Goal: Task Accomplishment & Management: Manage account settings

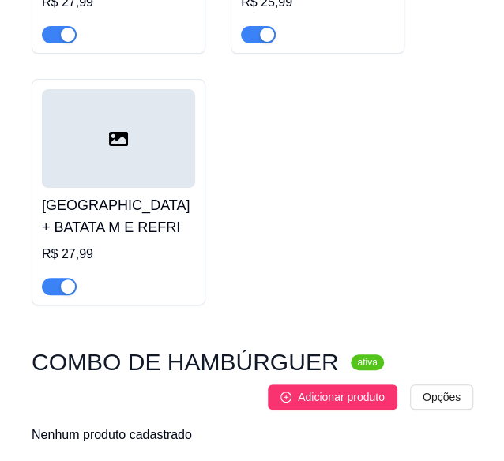
scroll to position [5882, 0]
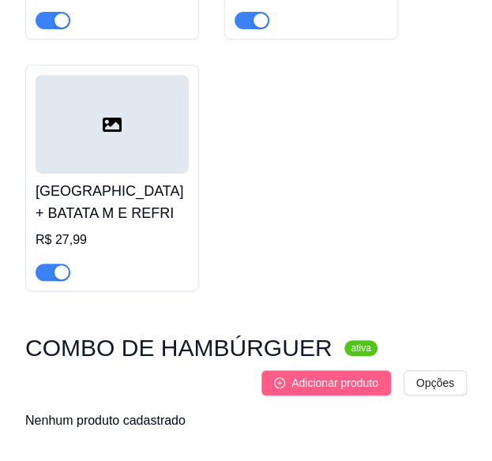
click at [311, 375] on span "Adicionar produto" at bounding box center [335, 383] width 87 height 17
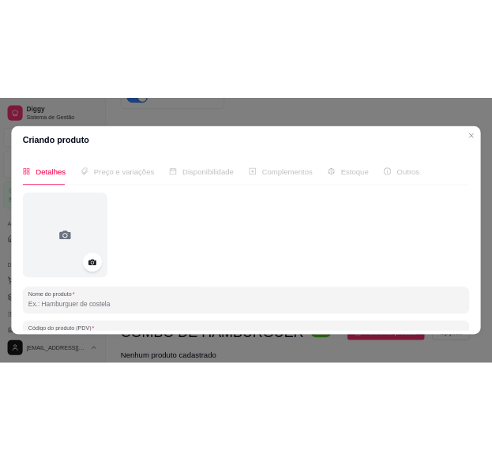
scroll to position [3413, 0]
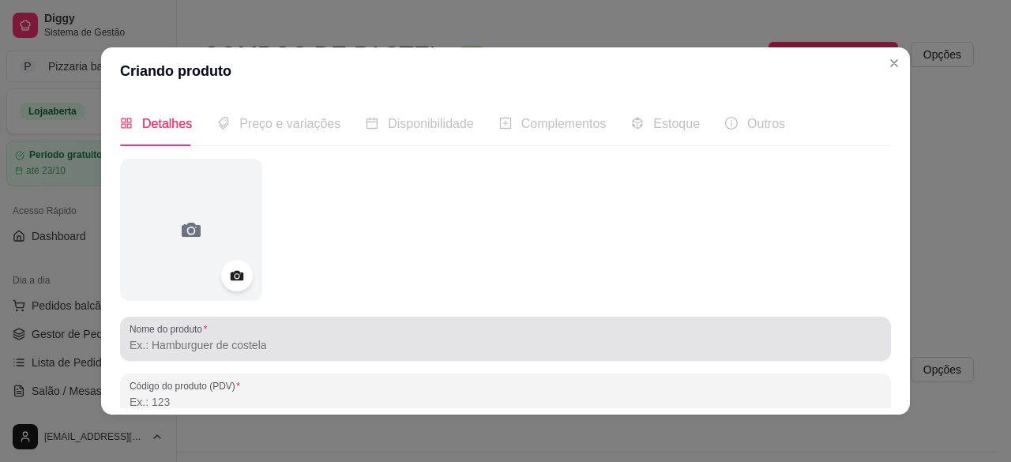
click at [236, 345] on input "Nome do produto" at bounding box center [506, 345] width 752 height 16
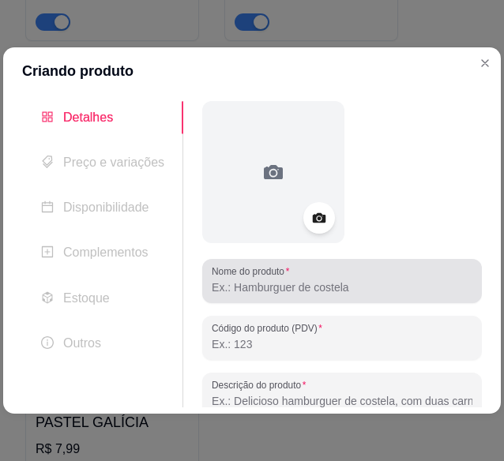
click at [293, 284] on input "Nome do produto" at bounding box center [342, 288] width 261 height 16
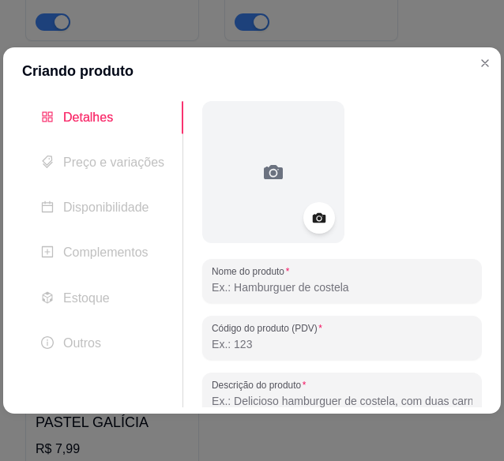
click at [293, 284] on input "Nome do produto" at bounding box center [342, 288] width 261 height 16
click at [405, 215] on div at bounding box center [342, 172] width 280 height 142
click at [394, 285] on input "Nome do produto" at bounding box center [342, 288] width 261 height 16
click at [390, 285] on input "Nome do produto" at bounding box center [342, 288] width 261 height 16
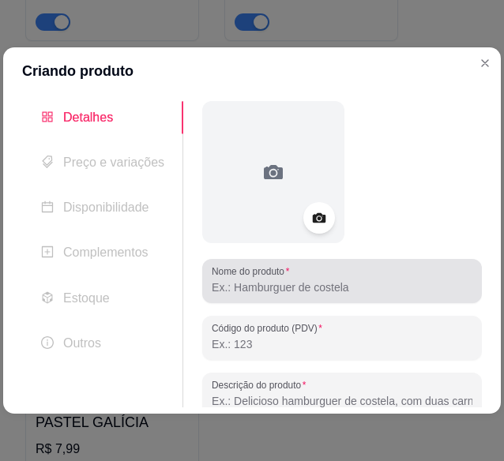
click at [356, 281] on input "Nome do produto" at bounding box center [342, 288] width 261 height 16
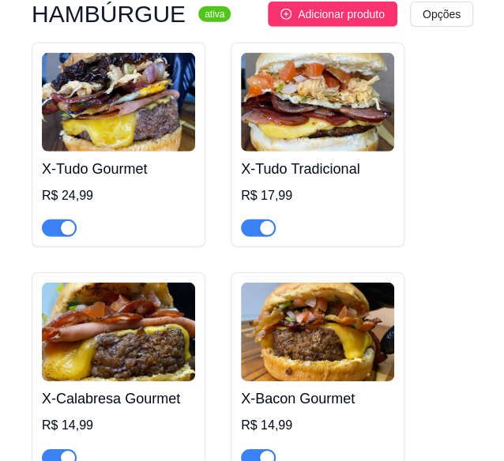
scroll to position [3929, 0]
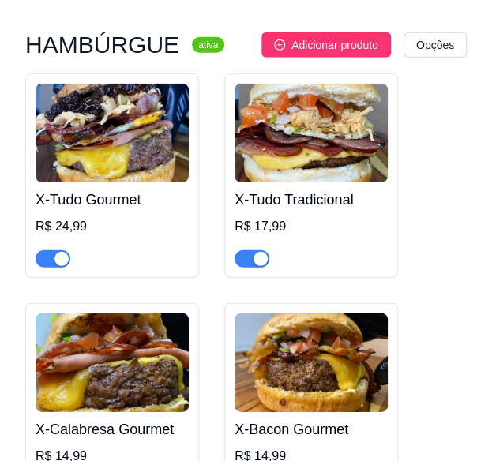
click at [179, 113] on img at bounding box center [112, 133] width 153 height 99
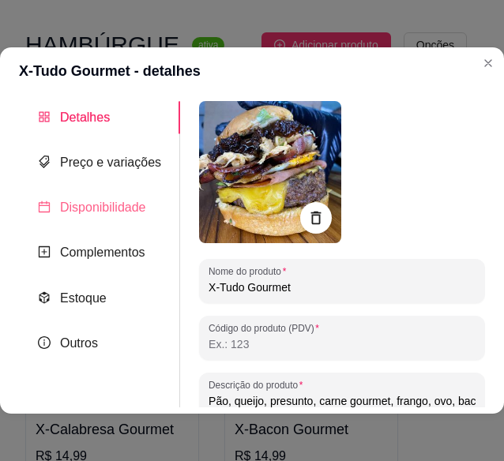
click at [152, 212] on div "Disponibilidade" at bounding box center [99, 207] width 161 height 32
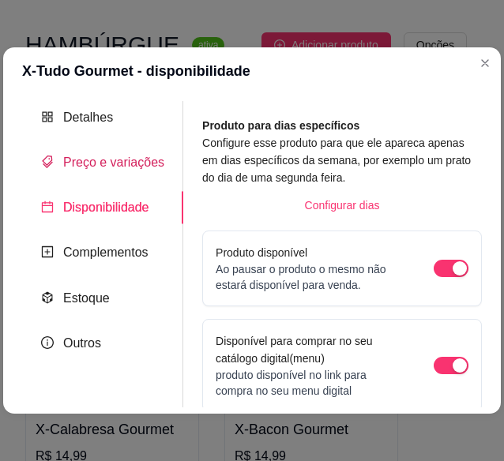
click at [142, 160] on span "Preço e variações" at bounding box center [113, 162] width 101 height 13
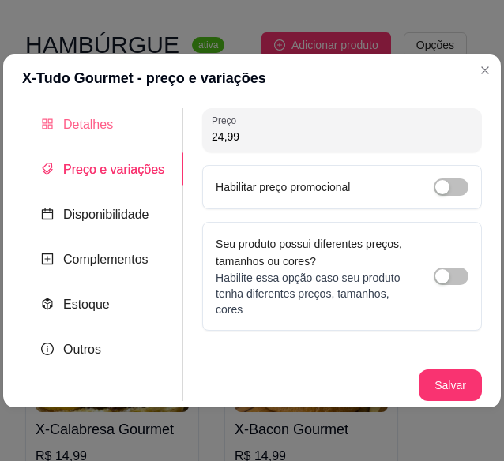
click at [123, 120] on div "Detalhes" at bounding box center [102, 124] width 161 height 32
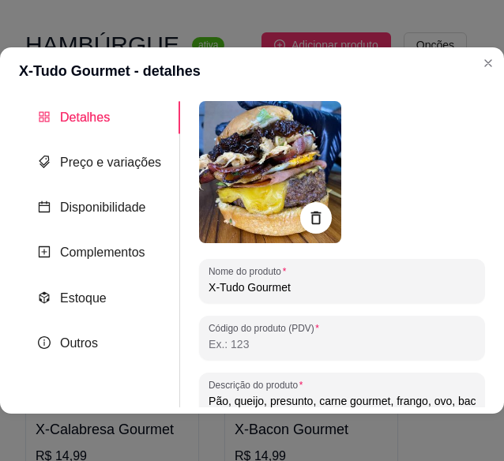
click at [180, 162] on div "Nome do produto X-Tudo Gourmet Código do produto (PDV) Descrição do produto Pão…" at bounding box center [332, 400] width 305 height 598
click at [180, 172] on div "Nome do produto X-Tudo Gourmet Código do produto (PDV) Descrição do produto Pão…" at bounding box center [332, 400] width 305 height 598
click at [152, 165] on span "Preço e variações" at bounding box center [110, 162] width 101 height 13
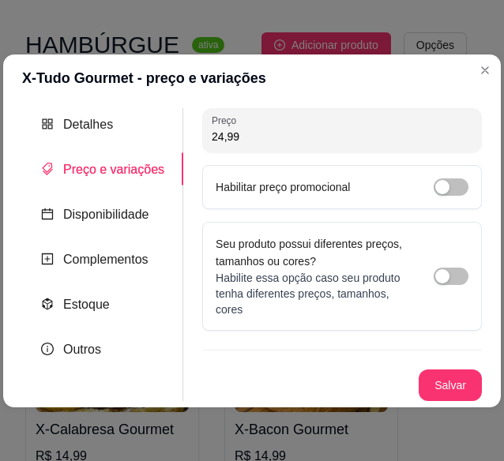
click at [123, 173] on span "Preço e variações" at bounding box center [113, 169] width 101 height 13
click at [370, 162] on div "Preço 24,99 Habilitar preço promocional" at bounding box center [342, 158] width 280 height 101
click at [446, 271] on div "button" at bounding box center [442, 276] width 14 height 14
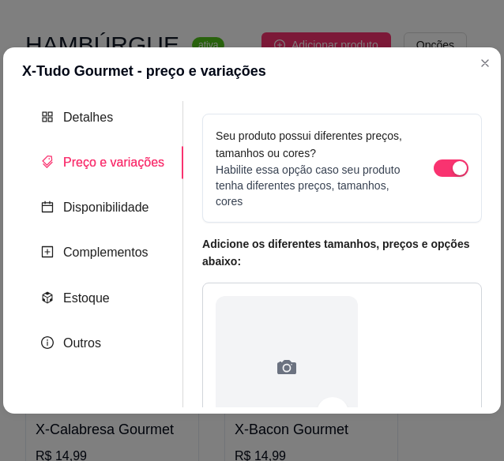
drag, startPoint x: 469, startPoint y: 409, endPoint x: 476, endPoint y: 395, distance: 15.6
click at [476, 395] on div "Detalhes Preço e variações Disponibilidade Complementos Estoque Outros Nome do …" at bounding box center [252, 254] width 498 height 319
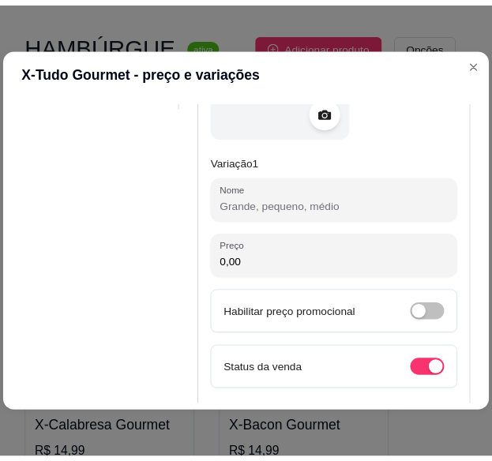
scroll to position [316, 0]
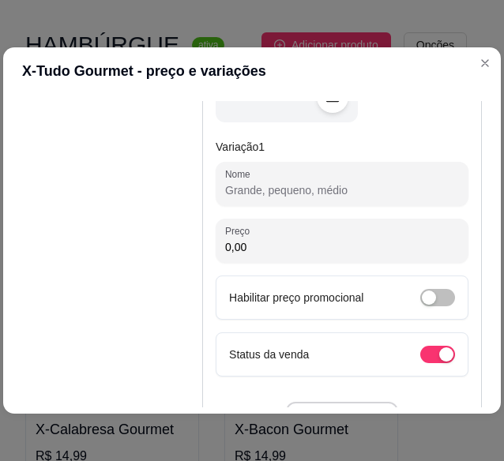
drag, startPoint x: 476, startPoint y: 395, endPoint x: 307, endPoint y: 192, distance: 264.3
click at [307, 192] on input "Nome" at bounding box center [342, 191] width 234 height 16
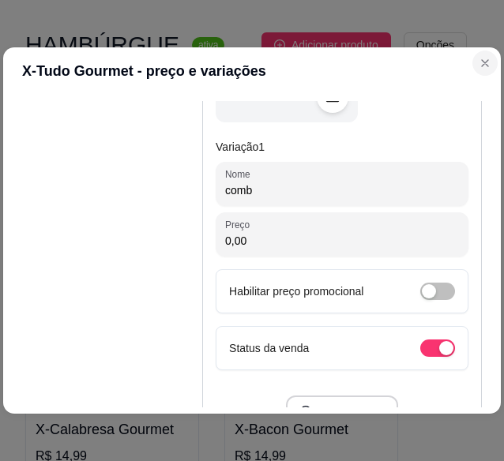
type input "comb"
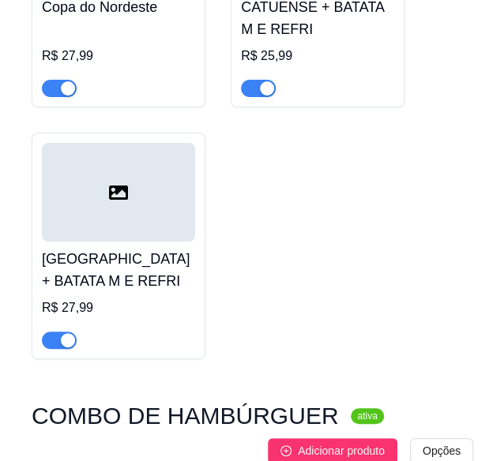
scroll to position [5882, 0]
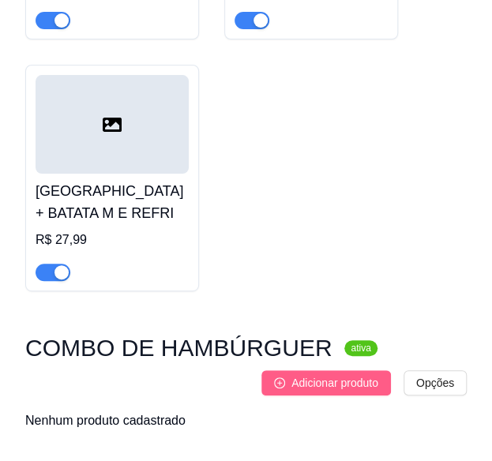
click at [365, 375] on span "Adicionar produto" at bounding box center [335, 383] width 87 height 17
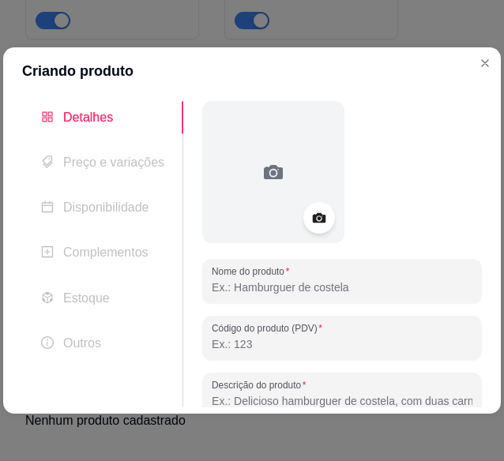
click at [341, 292] on input "Nome do produto" at bounding box center [342, 288] width 261 height 16
paste input "1 X-Tudo Gourmet + 1 batata + 1 refri lata R$39,99"
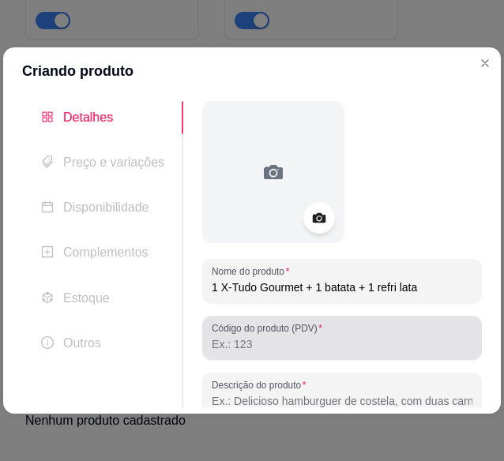
type input "1 X-Tudo Gourmet + 1 batata + 1 refri lata"
click at [356, 356] on div "Código do produto (PDV)" at bounding box center [342, 338] width 280 height 44
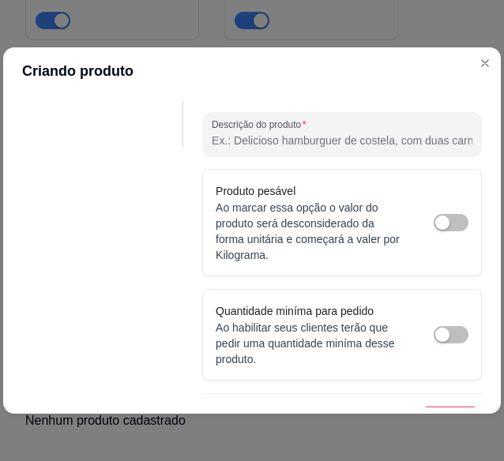
scroll to position [290, 0]
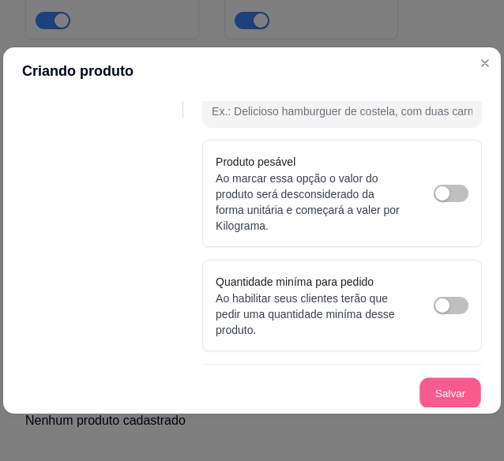
click at [457, 396] on button "Salvar" at bounding box center [451, 394] width 62 height 31
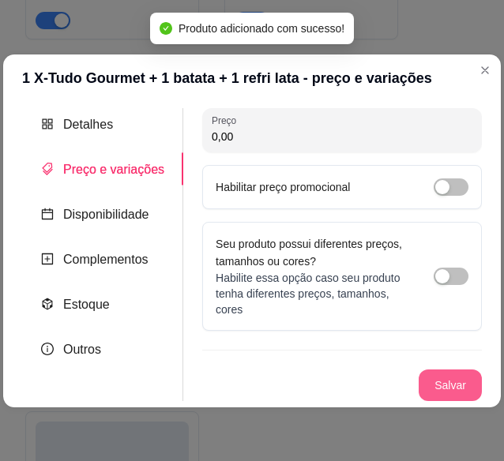
scroll to position [0, 0]
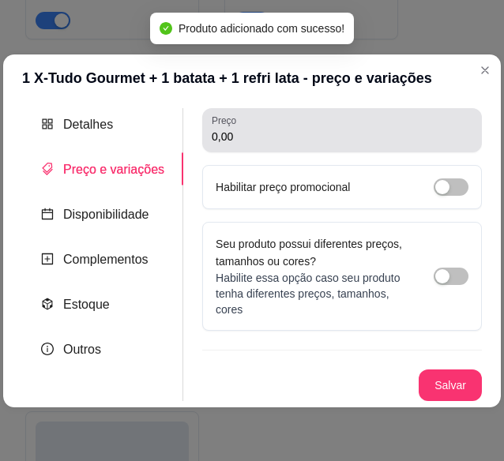
click at [379, 148] on div "Preço 0,00" at bounding box center [342, 130] width 280 height 44
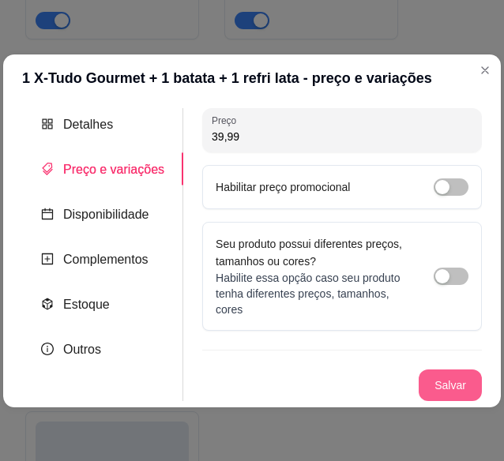
type input "39,99"
click at [448, 387] on button "Salvar" at bounding box center [451, 385] width 62 height 31
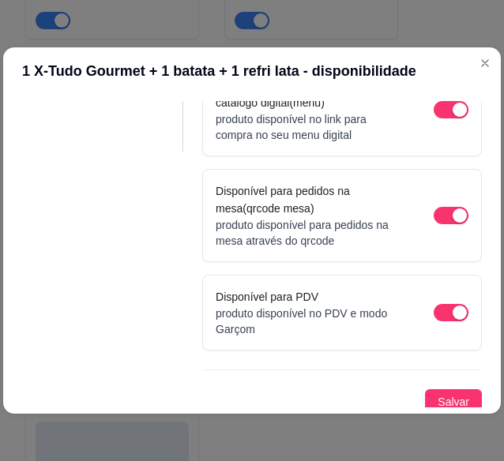
scroll to position [261, 0]
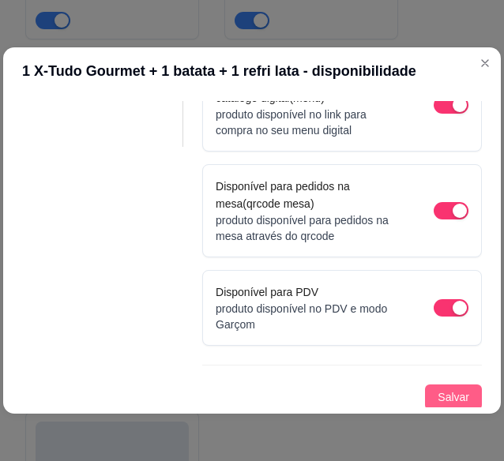
click at [461, 399] on button "Salvar" at bounding box center [453, 397] width 57 height 25
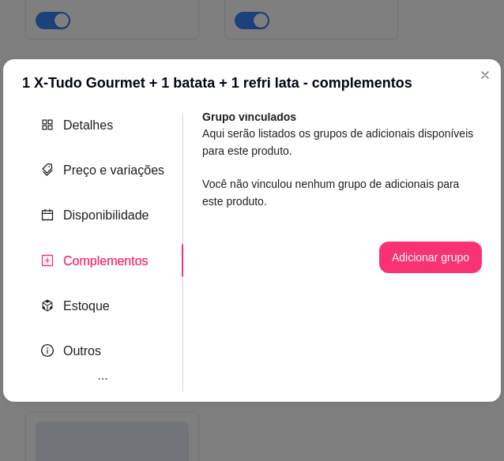
scroll to position [0, 0]
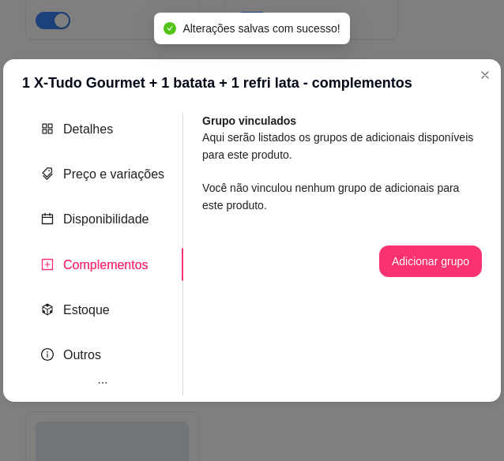
click at [485, 88] on section "1 X-Tudo Gourmet + 1 batata + 1 refri lata - complementos Detalhes Preço e vari…" at bounding box center [252, 230] width 498 height 343
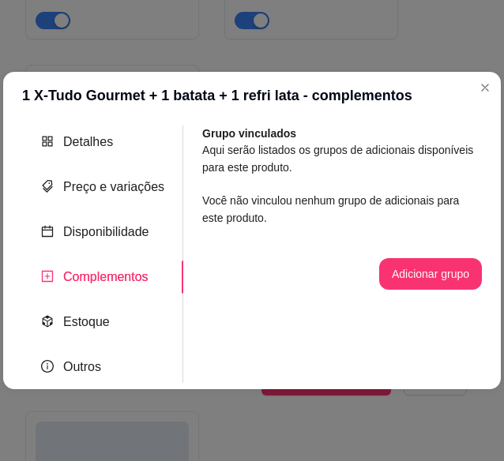
click at [485, 88] on header "1 X-Tudo Gourmet + 1 batata + 1 refri lata - complementos" at bounding box center [252, 95] width 498 height 47
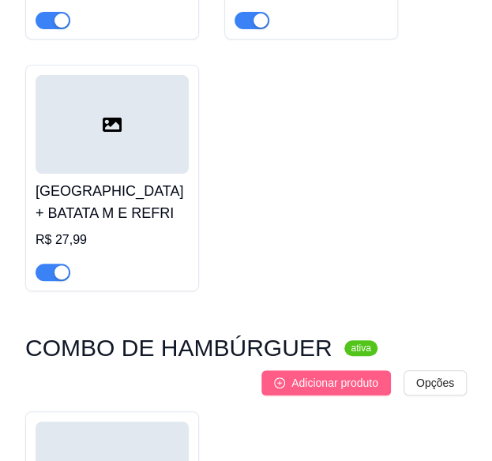
click at [368, 375] on span "Adicionar produto" at bounding box center [335, 383] width 87 height 17
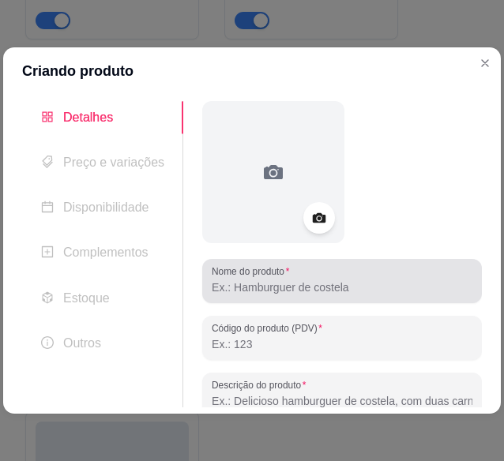
click at [314, 281] on input "Nome do produto" at bounding box center [342, 288] width 261 height 16
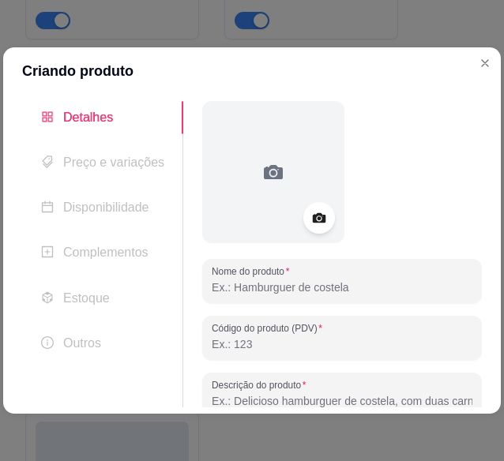
click at [314, 281] on input "Nome do produto" at bounding box center [342, 288] width 261 height 16
paste input "X-Tudo Tradicional"
type input "X-Tudo Tradicional"
click at [380, 398] on input "Descrição do produto" at bounding box center [342, 402] width 261 height 16
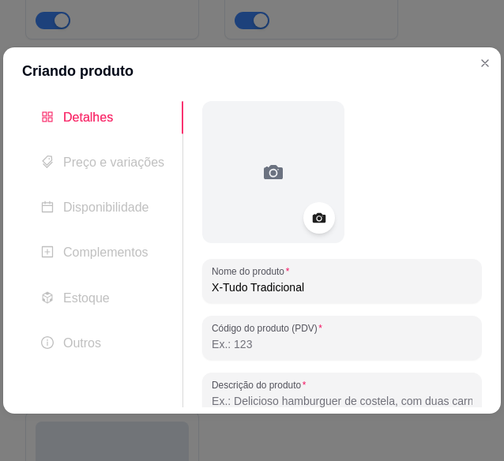
paste input "1 X-Bacon Gourmet + 1 batata + 1 refri lata R$ 29,99"
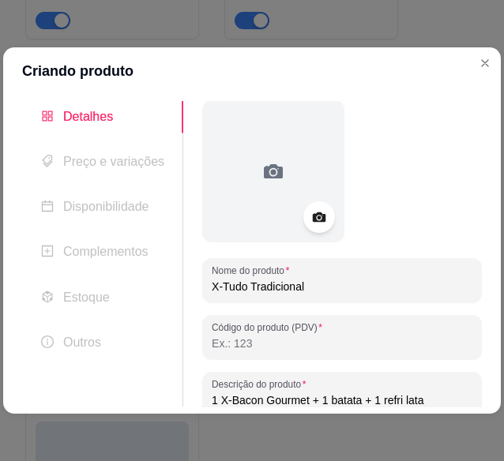
scroll to position [32, 0]
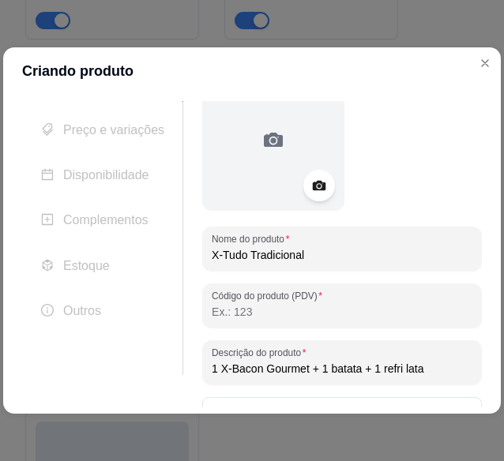
click at [441, 367] on input "1 X-Bacon Gourmet + 1 batata + 1 refri lata" at bounding box center [342, 369] width 261 height 16
paste input "Pão, [PERSON_NAME], presunto, calabresa, bacon, ovo, frango, salada, molho espe…"
click at [275, 375] on input "1 X-Bacon Gourmet + 1 batata + 1 refri lata Pão, queijo, presunto, calabresa, b…" at bounding box center [342, 369] width 261 height 16
click at [275, 374] on input "1 X-Bacon Gourmet + 1 batata + 1 refri lata ( Pão, queijo, presunto, calabresa,…" at bounding box center [342, 369] width 261 height 16
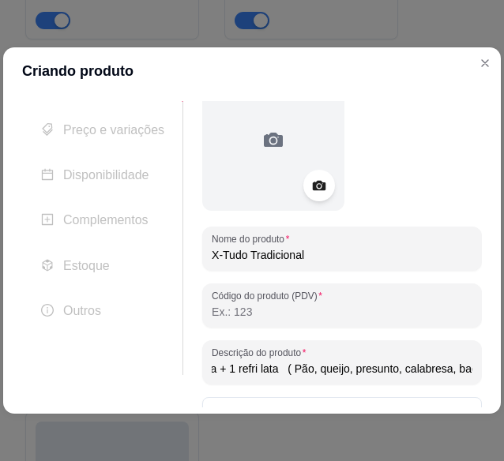
click at [286, 371] on input "1 X-Bacon Gourmet + 1 batata + 1 refri lata ( Pão, queijo, presunto, calabresa,…" at bounding box center [342, 369] width 261 height 16
click at [338, 366] on input "1 X-Bacon Gourmet + 1 batata + 1 refri lata (Hambugue Pão, queijo, presunto, ca…" at bounding box center [342, 369] width 261 height 16
click at [318, 366] on input "1 X-Bacon Gourmet + 1 batata + 1 refri lata (Hambugue Pão, queijo, presunto, ca…" at bounding box center [342, 369] width 261 height 16
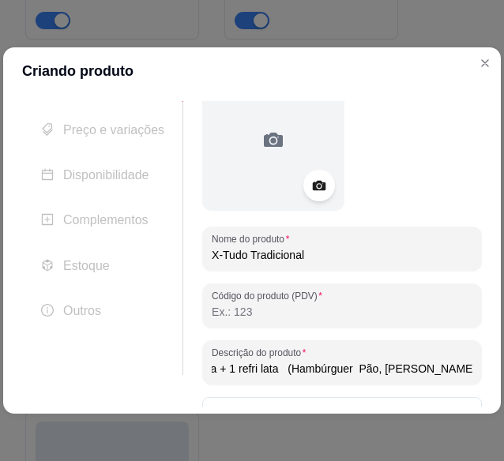
type input "1 X-Bacon Gourmet + 1 batata + 1 refri lata (Hambúrguer Pão, [PERSON_NAME], pre…"
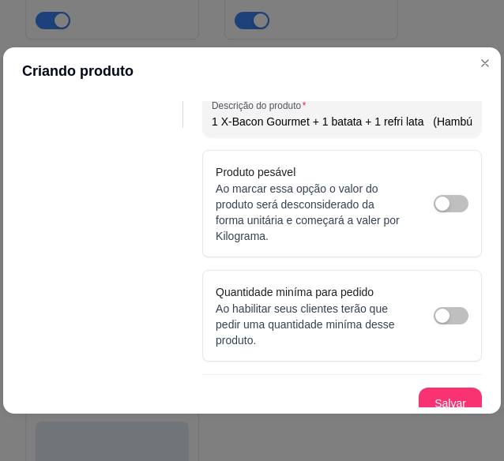
scroll to position [290, 0]
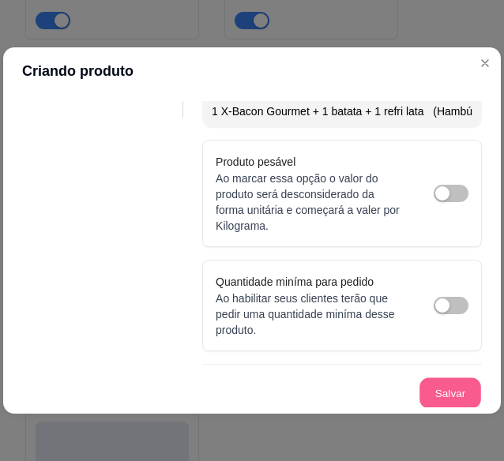
click at [437, 386] on button "Salvar" at bounding box center [451, 394] width 62 height 31
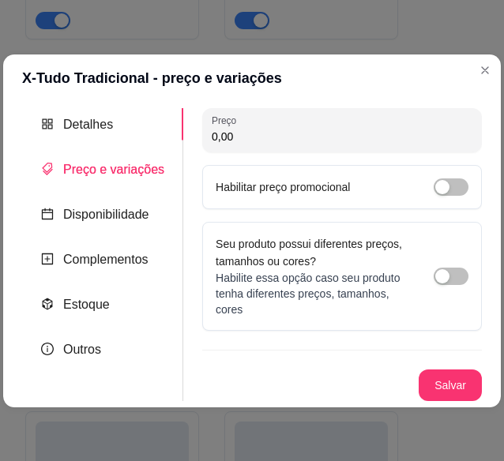
scroll to position [0, 0]
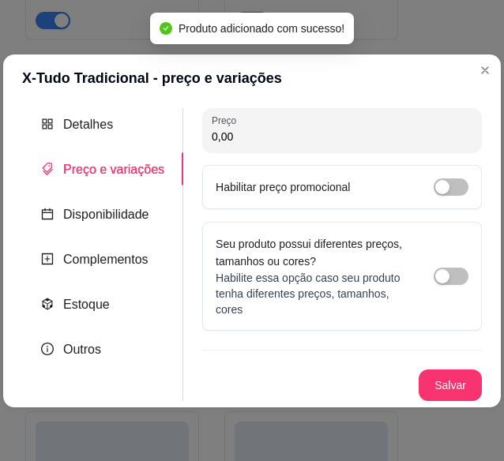
click at [405, 143] on input "0,00" at bounding box center [342, 137] width 261 height 16
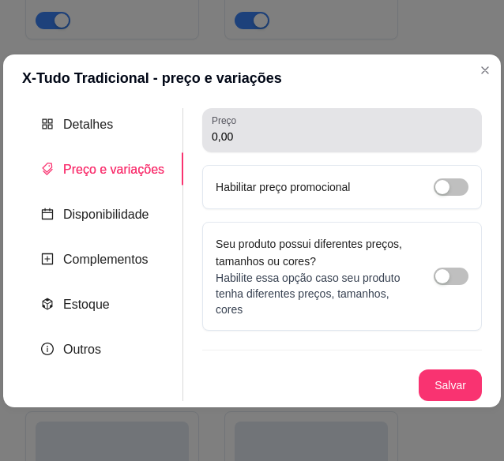
click at [424, 143] on input "0,00" at bounding box center [342, 137] width 261 height 16
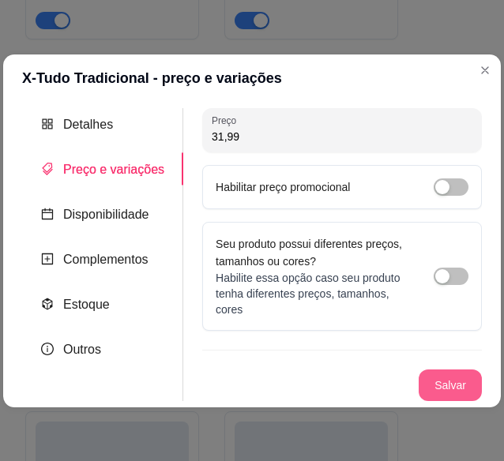
type input "31,99"
click at [457, 382] on button "Salvar" at bounding box center [451, 385] width 62 height 31
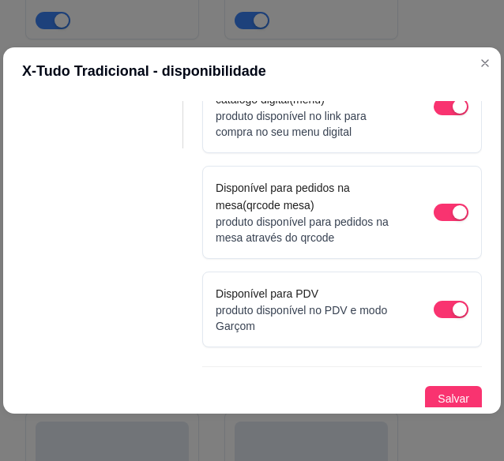
scroll to position [261, 0]
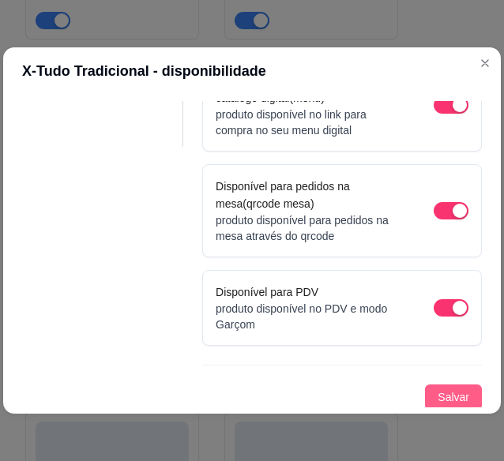
click at [452, 395] on span "Salvar" at bounding box center [454, 397] width 32 height 17
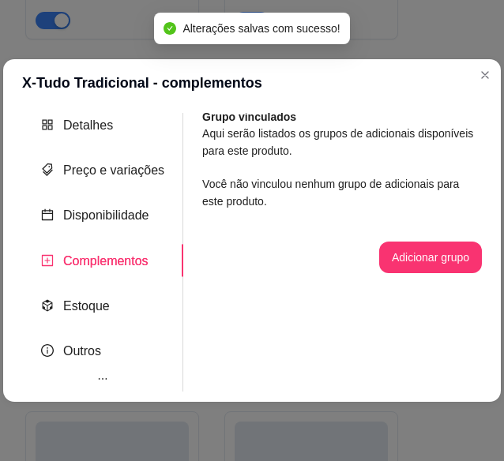
scroll to position [0, 0]
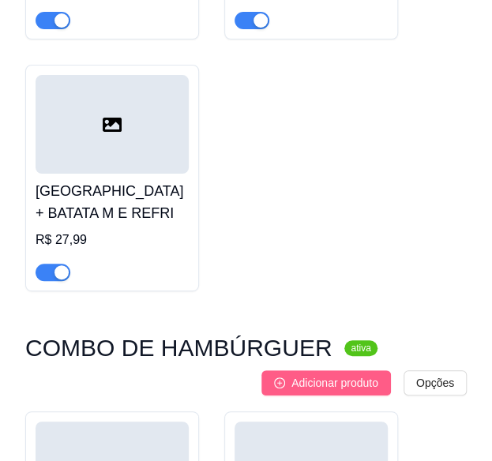
click at [341, 375] on span "Adicionar produto" at bounding box center [335, 383] width 87 height 17
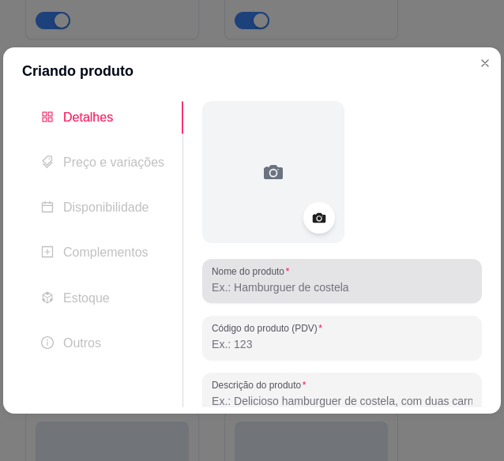
click at [394, 273] on div at bounding box center [342, 282] width 261 height 32
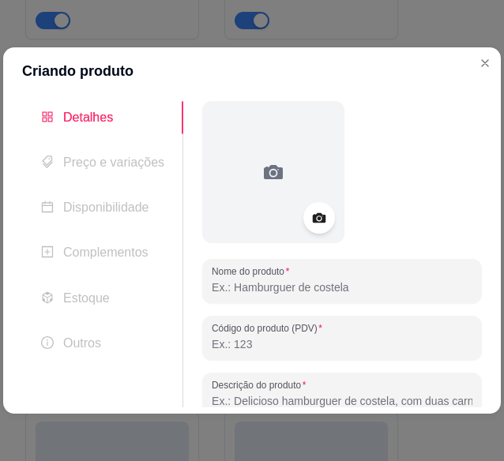
click at [394, 273] on div at bounding box center [342, 282] width 261 height 32
paste input "Combo X-Bacon Gourmet"
type input "Combo X-Bacon Gourmet"
click at [346, 396] on input "Descrição do produto" at bounding box center [342, 402] width 261 height 16
paste input "1 X-Bacon Gourmet + 1 batata + 1 refri lata R$ 29,99"
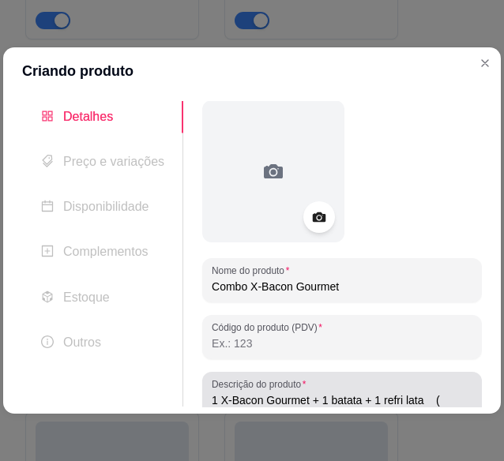
click at [450, 397] on input "1 X-Bacon Gourmet + 1 batata + 1 refri lata (" at bounding box center [342, 401] width 261 height 16
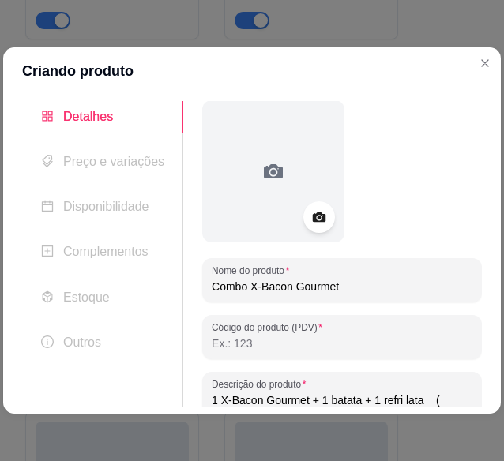
click at [450, 397] on input "1 X-Bacon Gourmet + 1 batata + 1 refri lata (" at bounding box center [342, 401] width 261 height 16
paste input "Pão, [PERSON_NAME], presunto, carne gourmet, bacon, molhos especiais, salada R$…"
click at [261, 399] on input "1 X-Bacon Gourmet + 1 batata + 1 refri lata (Hambuegue Pão, queijo, presunto, c…" at bounding box center [342, 401] width 261 height 16
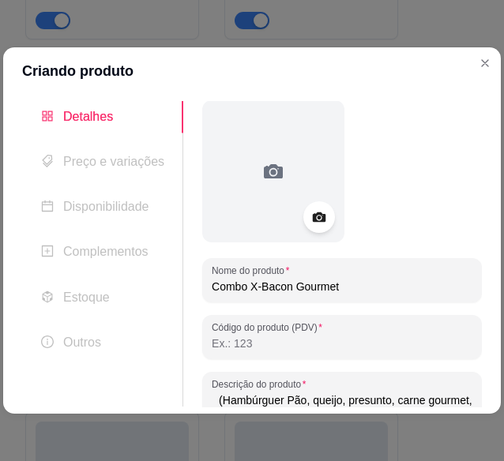
type input "1 X-Bacon Gourmet + 1 batata + 1 refri lata (Hambúrguer Pão, queijo, presunto, …"
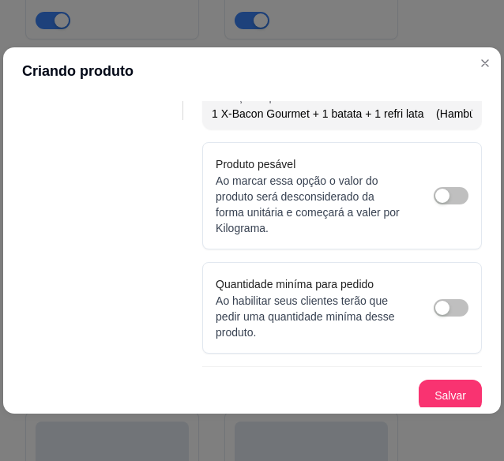
scroll to position [290, 0]
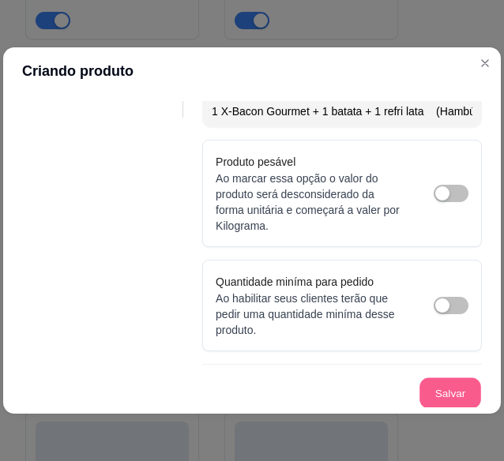
click at [438, 394] on button "Salvar" at bounding box center [451, 394] width 62 height 31
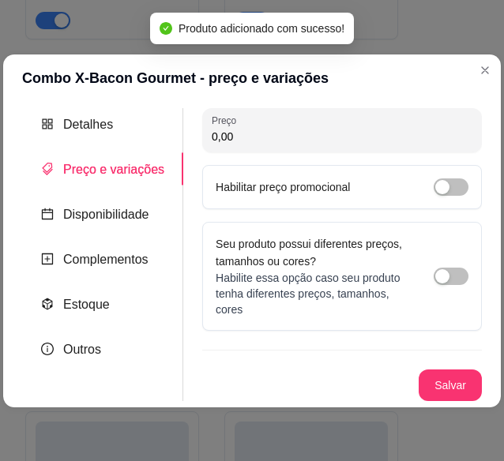
scroll to position [0, 0]
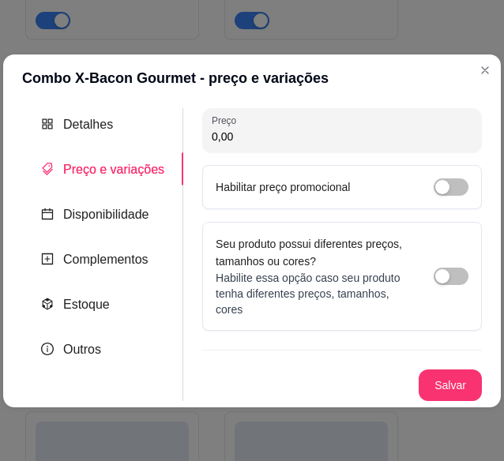
click at [350, 143] on input "0,00" at bounding box center [342, 137] width 261 height 16
type input "29,99"
click at [469, 371] on button "Salvar" at bounding box center [451, 385] width 62 height 31
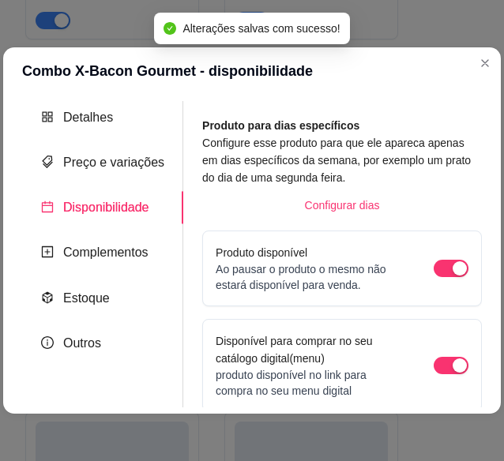
drag, startPoint x: 483, startPoint y: 401, endPoint x: 474, endPoint y: 400, distance: 8.8
click at [474, 400] on div "Detalhes Preço e variações Disponibilidade Complementos Estoque Outros Nome do …" at bounding box center [252, 254] width 498 height 319
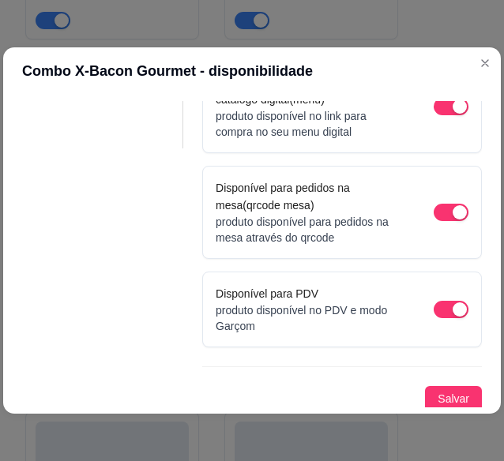
scroll to position [261, 0]
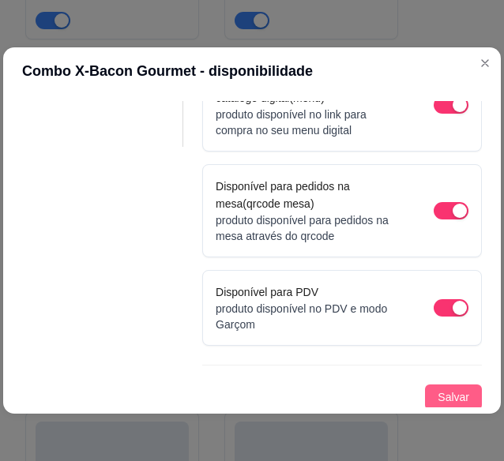
click at [425, 390] on button "Salvar" at bounding box center [453, 397] width 57 height 25
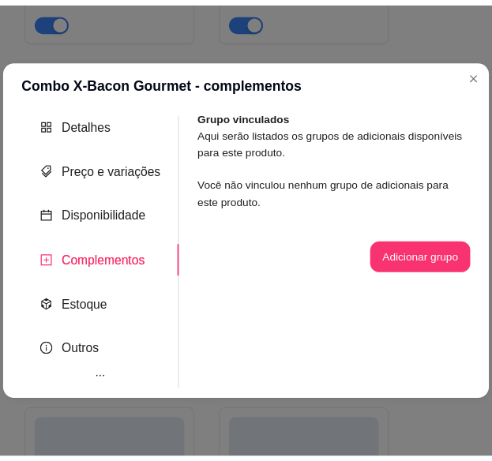
scroll to position [0, 0]
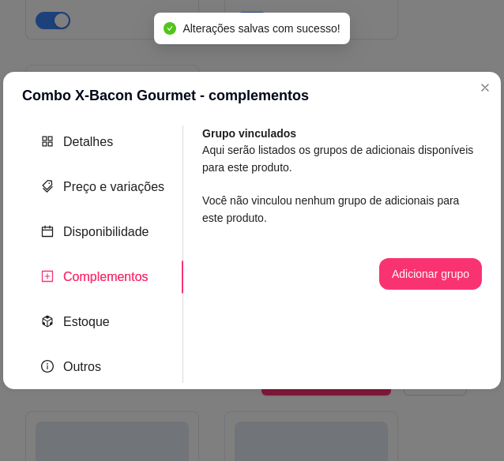
click at [485, 92] on header "Combo X-Bacon Gourmet - complementos" at bounding box center [252, 95] width 498 height 47
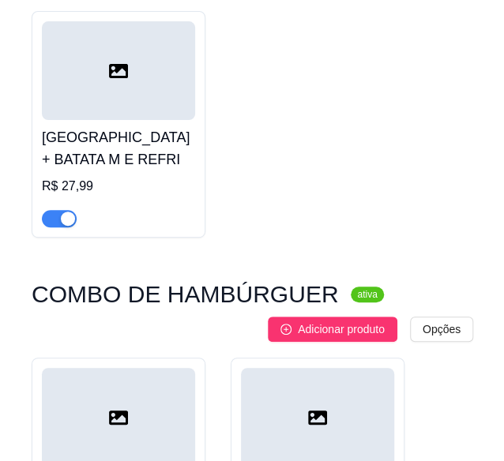
scroll to position [5920, 0]
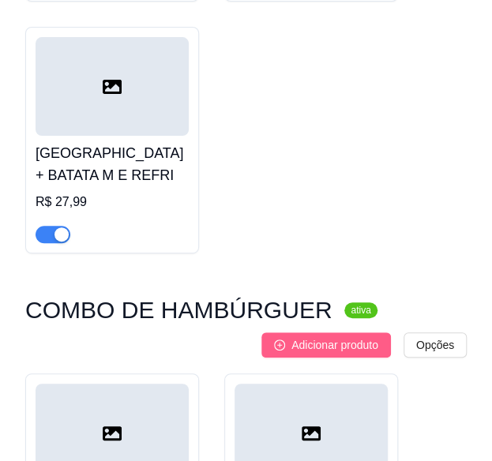
click at [362, 337] on span "Adicionar produto" at bounding box center [335, 345] width 87 height 17
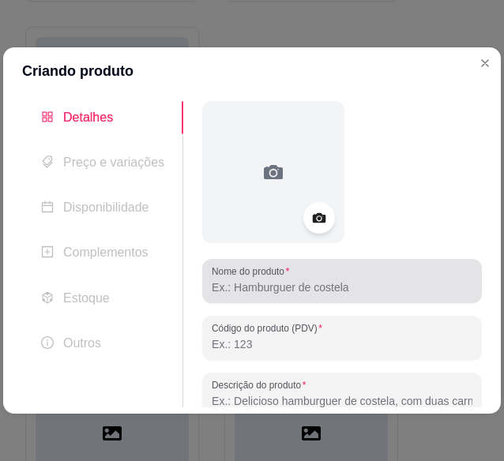
click at [344, 300] on div "Nome do produto" at bounding box center [342, 281] width 280 height 44
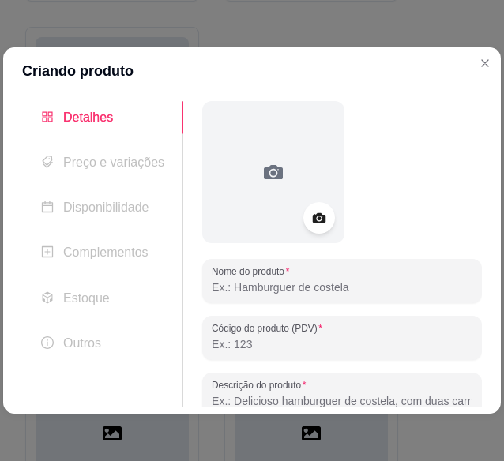
paste input "Combo X-[PERSON_NAME]"
type input "Combo X-[PERSON_NAME]"
click at [431, 394] on input "Descrição do produto" at bounding box center [342, 402] width 261 height 16
paste input "1 X-Frango Gourmet + 1 batata + 1 refri lata. R$ 29,99"
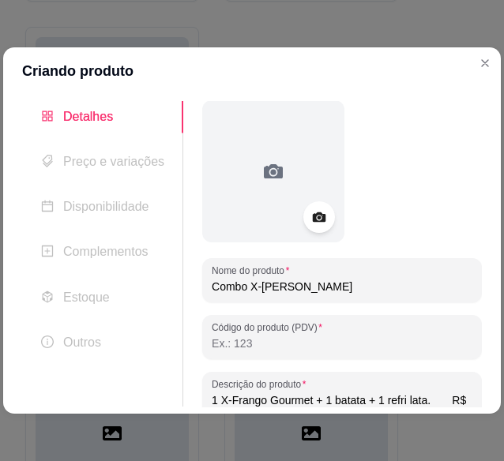
scroll to position [0, 0]
click at [443, 406] on input "1 X-Frango Gourmet + 1 batata + 1 refri lata. (" at bounding box center [342, 401] width 261 height 16
paste input "Pão, [PERSON_NAME], presunto, frango, [PERSON_NAME], molhos especiais R$ 13,99"
type input "1 X-Frango Gourmet + 1 batata + 1 refri lata. (Pão, queijo, presunto, frango, s…"
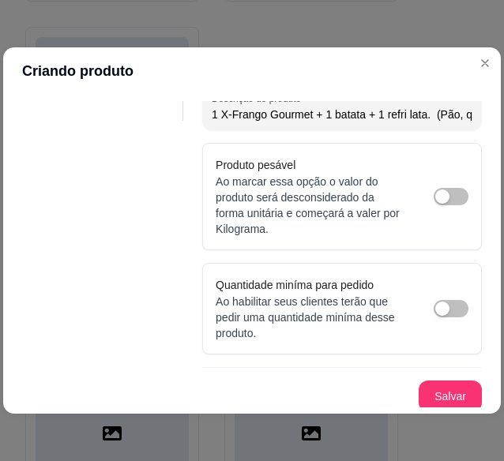
scroll to position [290, 0]
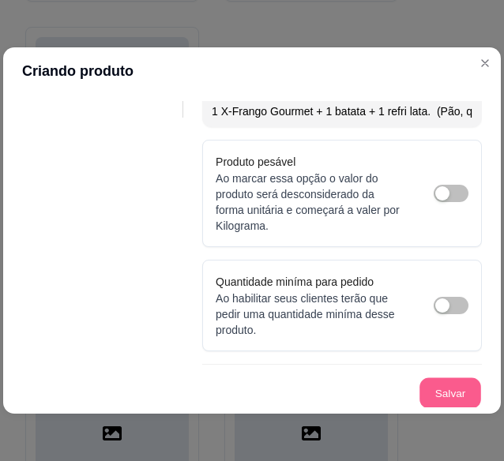
click at [450, 392] on button "Salvar" at bounding box center [451, 394] width 62 height 31
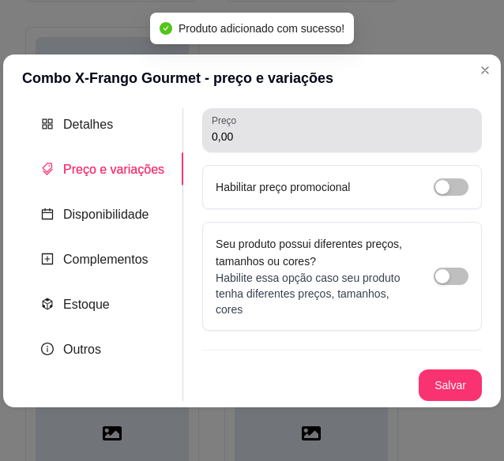
click at [365, 153] on div "Preço 0,00" at bounding box center [342, 130] width 280 height 44
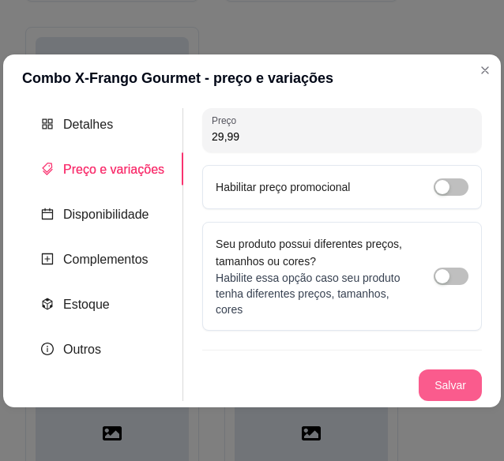
type input "29,99"
click at [452, 397] on button "Salvar" at bounding box center [451, 385] width 62 height 31
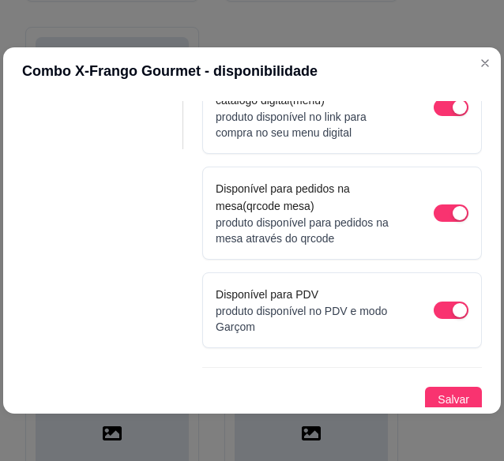
scroll to position [261, 0]
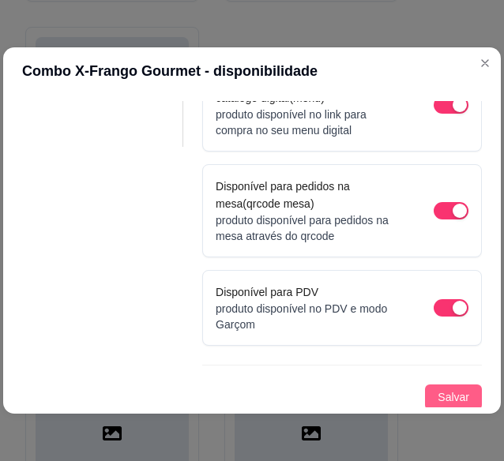
click at [425, 402] on button "Salvar" at bounding box center [453, 397] width 57 height 25
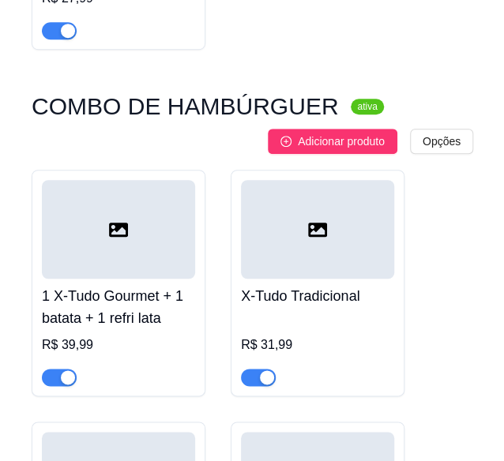
scroll to position [6122, 0]
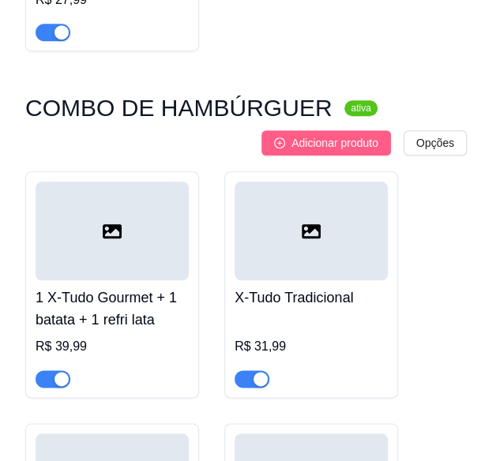
click at [311, 130] on button "Adicionar produto" at bounding box center [327, 142] width 130 height 25
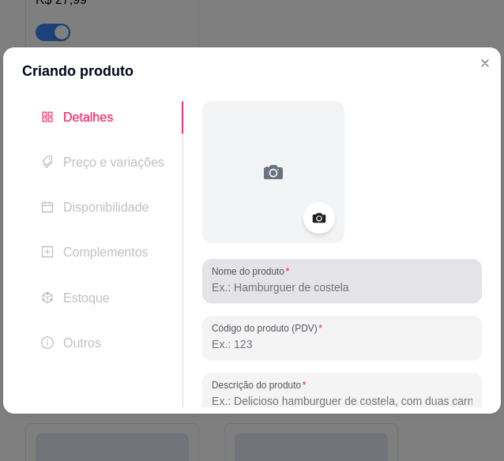
click at [397, 276] on div at bounding box center [342, 282] width 261 height 32
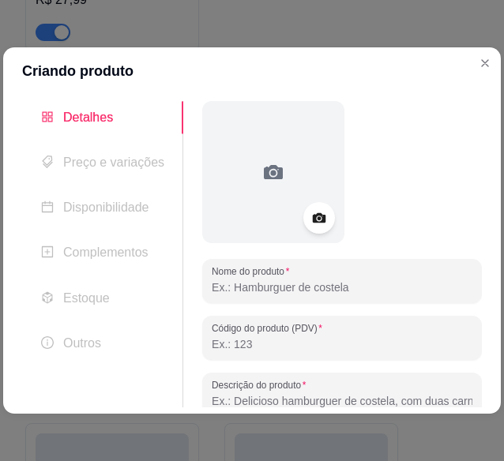
paste input "Combo X-Calabresa Gourmet"
type input "Combo X-Calabresa Gourmet"
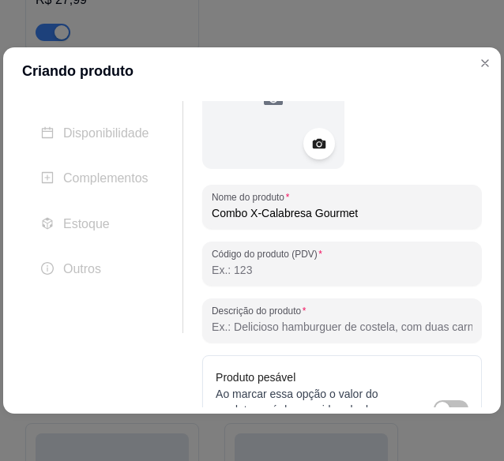
scroll to position [77, 0]
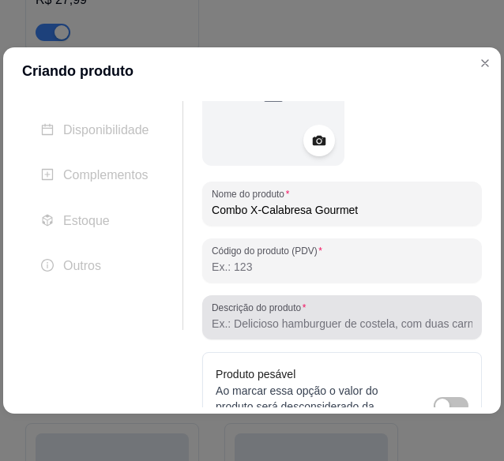
click at [348, 307] on div at bounding box center [342, 318] width 261 height 32
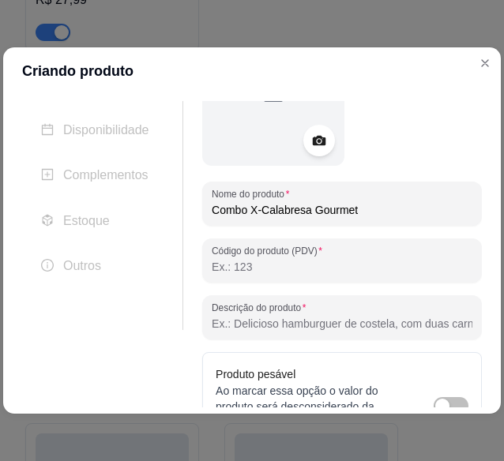
paste input "1 X-Calabresa Gourmet + 1 batata + 1 refri lata R$ 29,99"
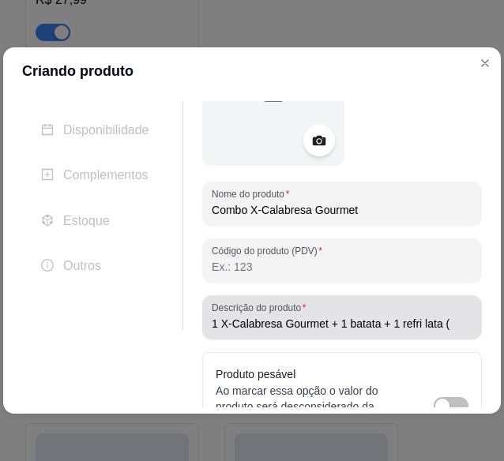
click at [454, 325] on input "1 X-Calabresa Gourmet + 1 batata + 1 refri lata (" at bounding box center [342, 324] width 261 height 16
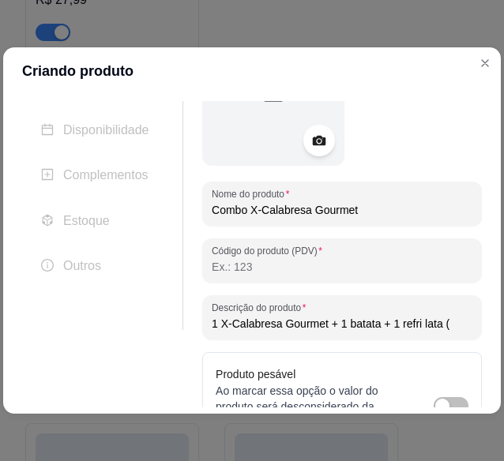
paste input "Pão, [PERSON_NAME], presunto, carne gourmet, calabresa, molho especial, salada …"
type input "1 X-Calabresa Gourmet + 1 batata + 1 refri lata (Pão, queijo, presunto, carne g…"
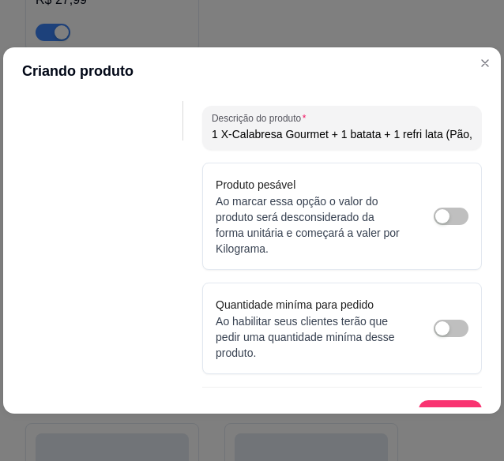
scroll to position [290, 0]
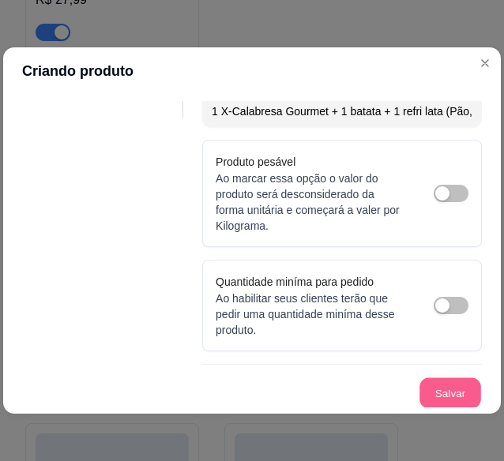
click at [450, 394] on button "Salvar" at bounding box center [451, 394] width 62 height 31
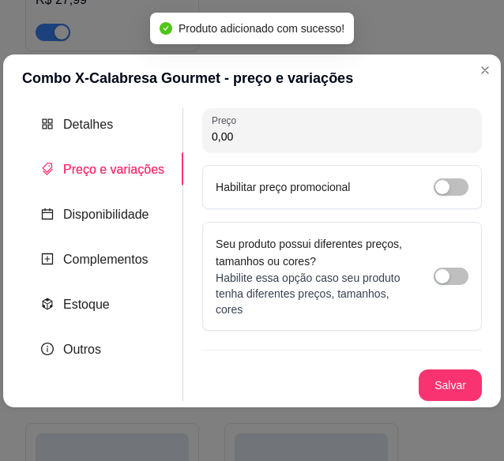
scroll to position [0, 0]
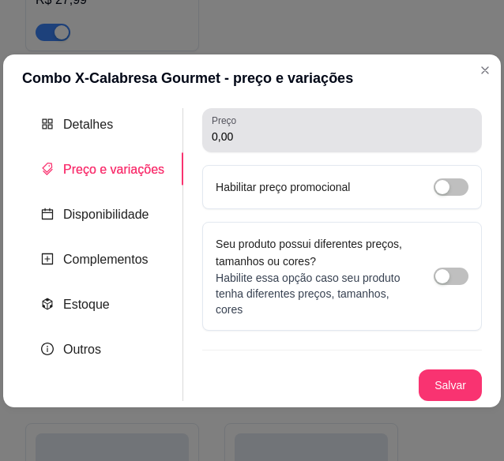
click at [363, 126] on div "0,00" at bounding box center [342, 131] width 261 height 32
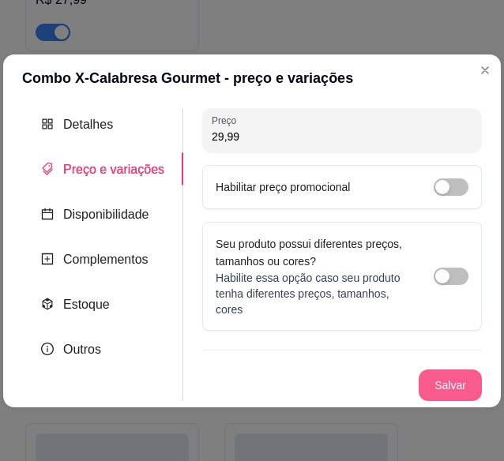
type input "29,99"
click at [460, 383] on button "Salvar" at bounding box center [451, 385] width 62 height 31
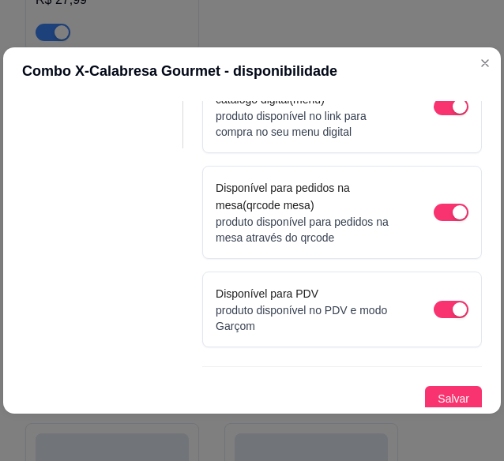
scroll to position [261, 0]
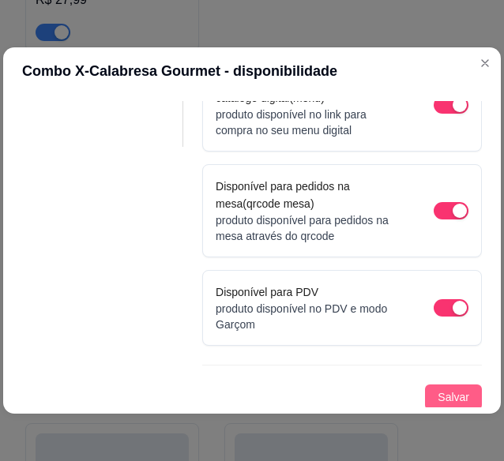
click at [438, 398] on span "Salvar" at bounding box center [454, 397] width 32 height 17
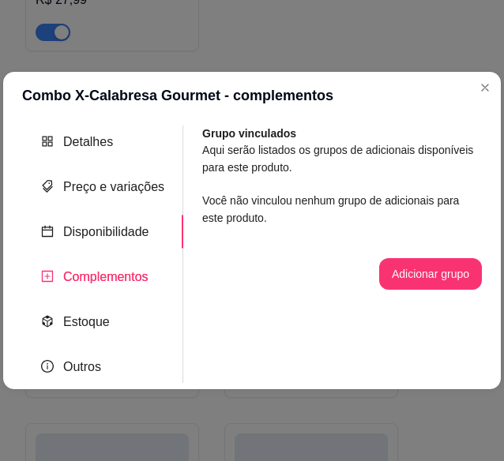
scroll to position [0, 0]
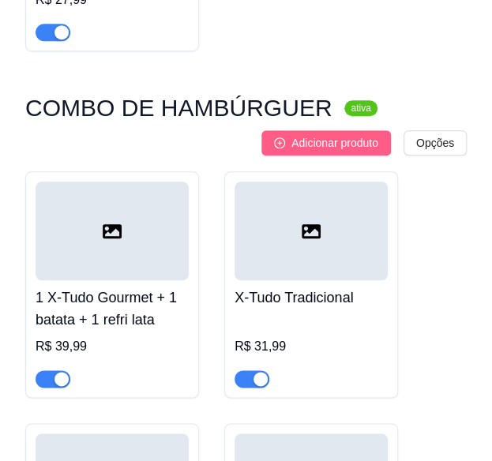
click at [350, 134] on span "Adicionar produto" at bounding box center [335, 142] width 87 height 17
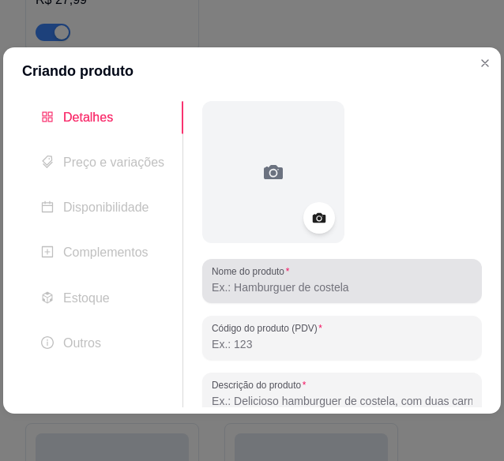
click at [361, 299] on div "Nome do produto" at bounding box center [342, 281] width 280 height 44
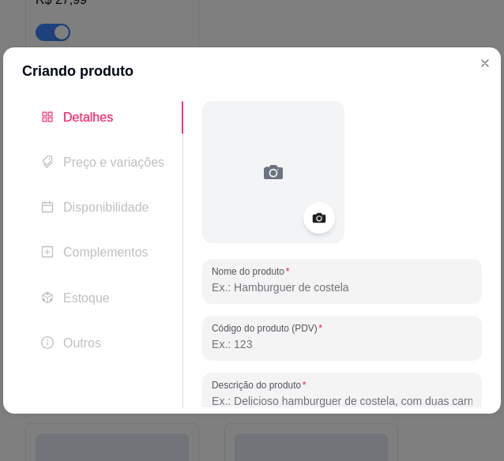
paste input "Combo Família"
type input "Combo Família"
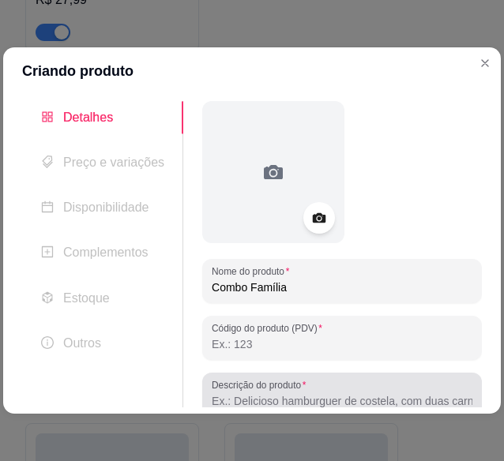
click at [394, 396] on input "Descrição do produto" at bounding box center [342, 402] width 261 height 16
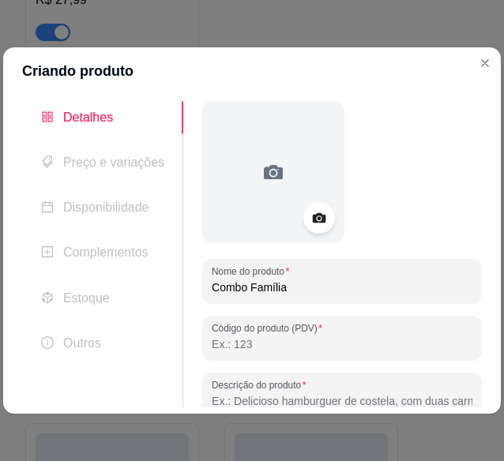
paste input "1 X-Burguer Duplo + 1 batata + 1 refri lata R$ 32,00"
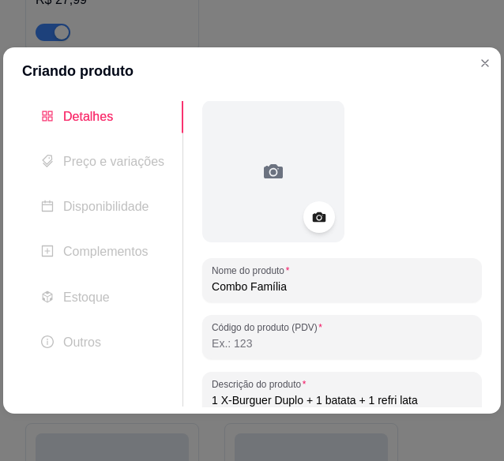
type input "1 X-Burguer Duplo + 1 batata + 1 refri lata"
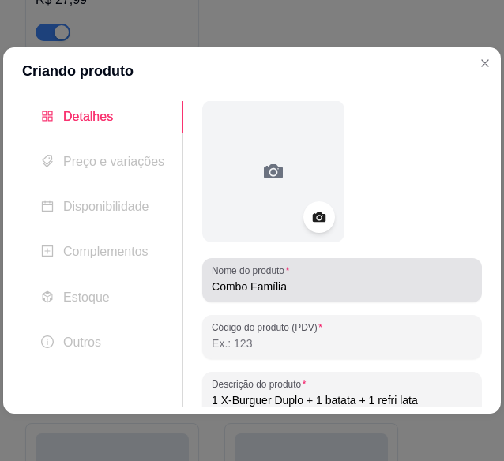
click at [389, 292] on input "Combo Família" at bounding box center [342, 287] width 261 height 16
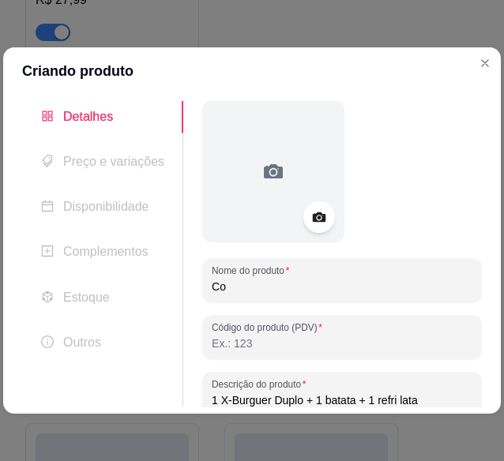
type input "C"
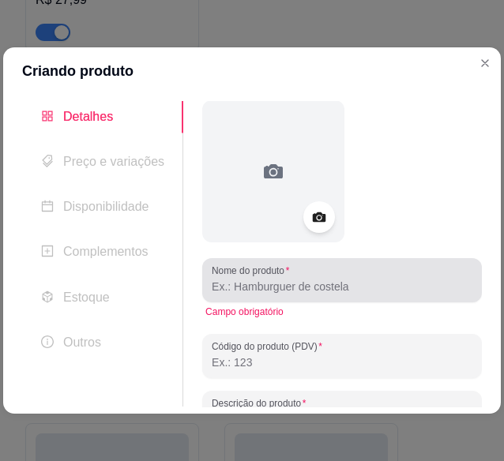
click at [348, 293] on input "Nome do produto" at bounding box center [342, 287] width 261 height 16
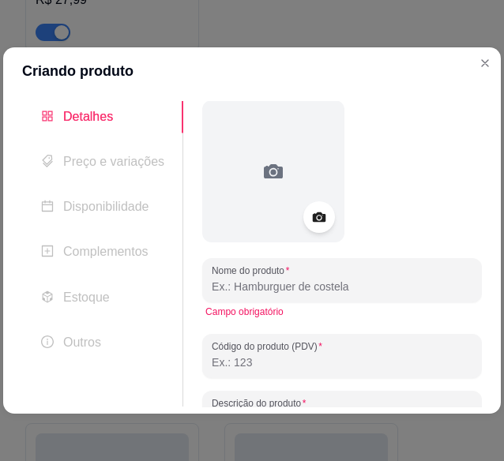
paste input "Combo Família"
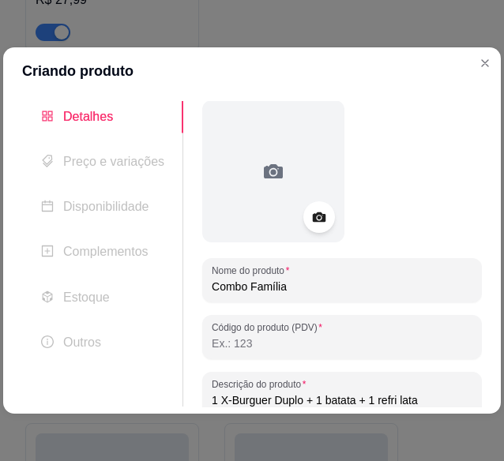
type input "Combo Família"
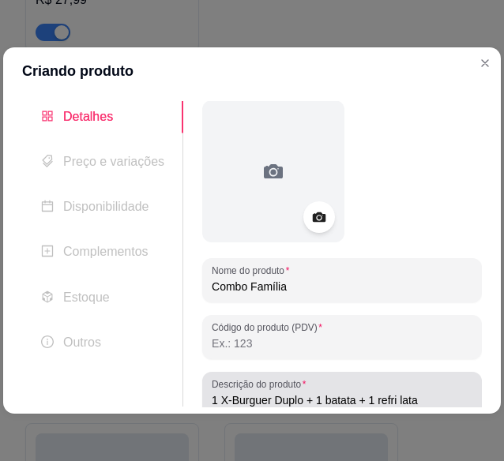
click at [429, 401] on input "1 X-Burguer Duplo + 1 batata + 1 refri lata" at bounding box center [342, 401] width 261 height 16
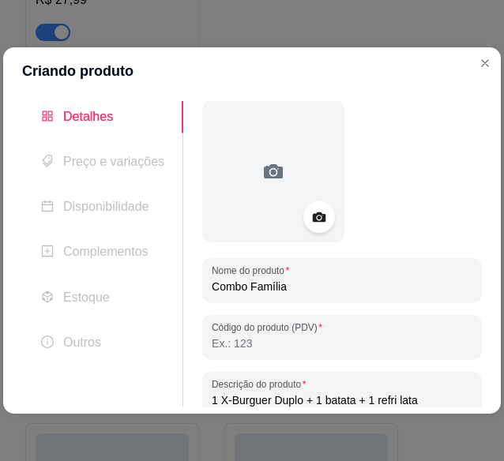
click at [429, 401] on input "1 X-Burguer Duplo + 1 batata + 1 refri lata" at bounding box center [342, 401] width 261 height 16
paste input "4 Hambúrgue + 1 batata grande + 1 refri litro R$ 79,99"
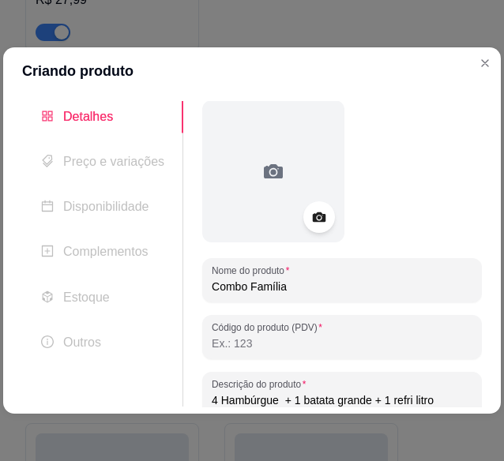
type input "4 Hambúrgue + 1 batata grande + 1 refri litro"
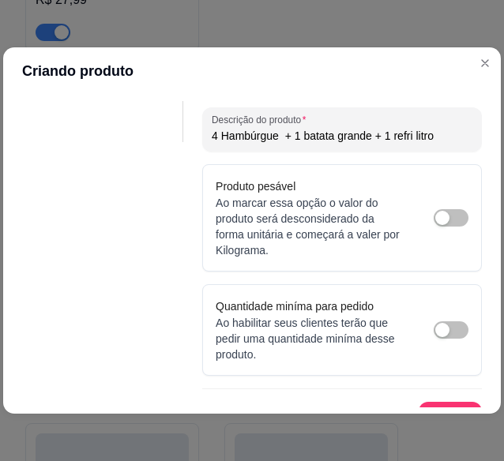
scroll to position [290, 0]
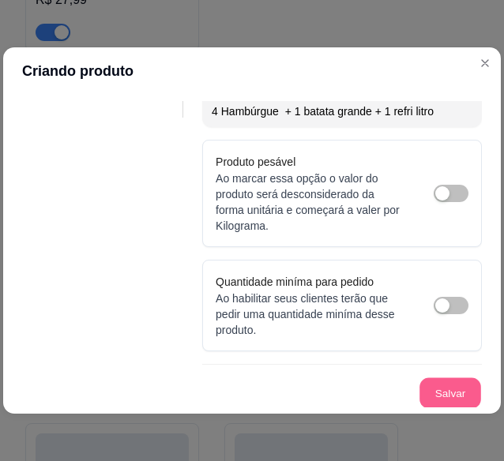
click at [439, 386] on button "Salvar" at bounding box center [451, 394] width 62 height 31
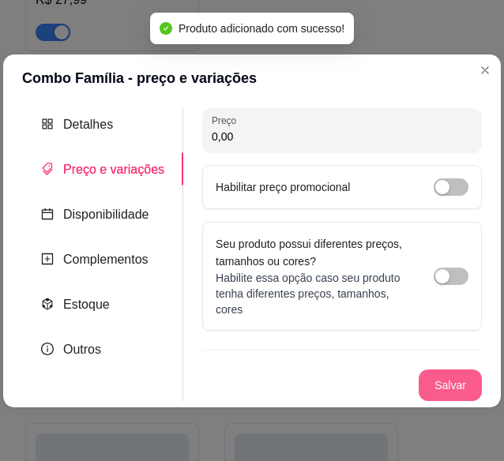
scroll to position [0, 0]
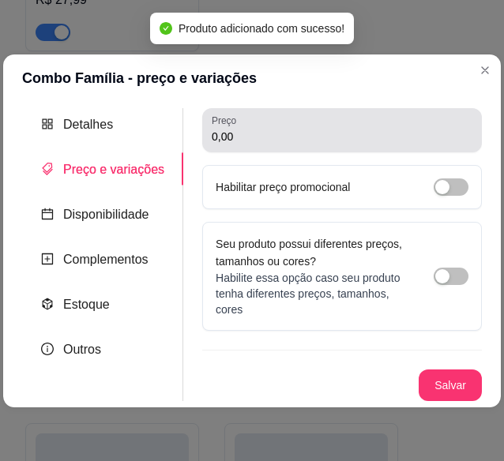
click at [352, 148] on div "Preço 0,00" at bounding box center [342, 130] width 280 height 44
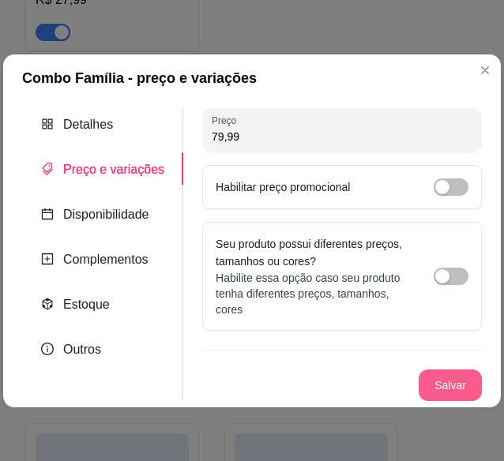
type input "79,99"
click at [460, 388] on button "Salvar" at bounding box center [451, 385] width 62 height 31
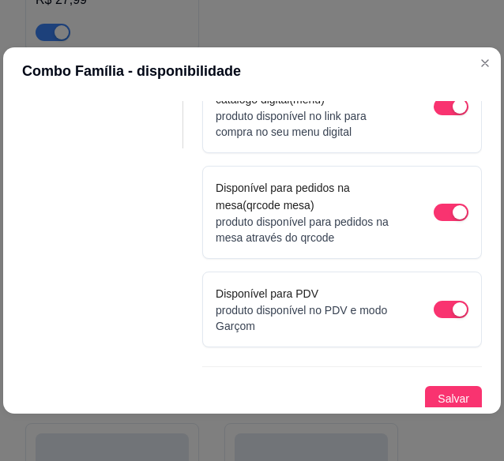
scroll to position [261, 0]
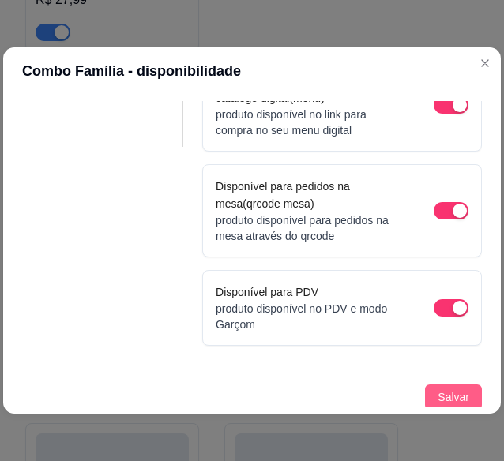
click at [438, 397] on span "Salvar" at bounding box center [454, 397] width 32 height 17
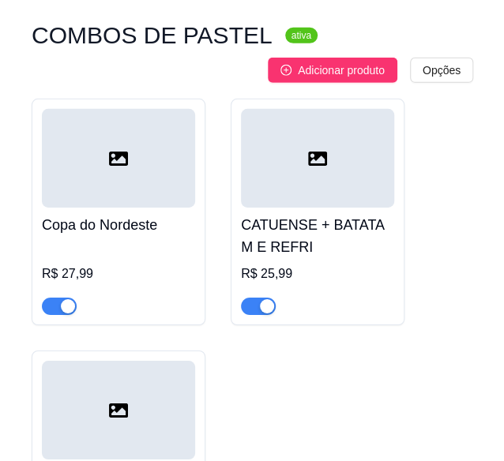
scroll to position [5605, 0]
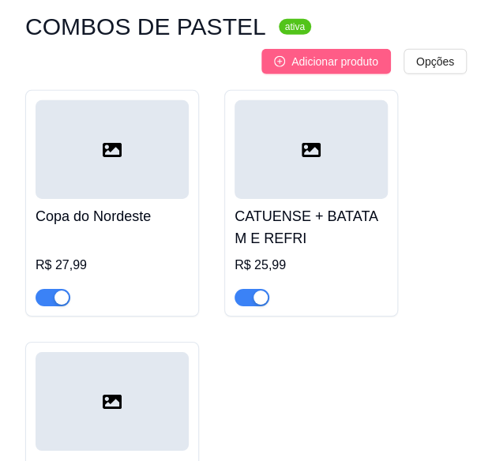
click at [386, 49] on button "Adicionar produto" at bounding box center [327, 61] width 130 height 25
click at [360, 53] on span "Adicionar produto" at bounding box center [335, 61] width 87 height 17
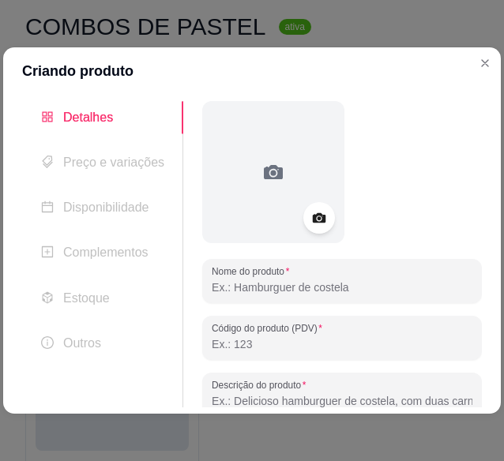
click at [357, 286] on input "Nome do produto" at bounding box center [342, 288] width 261 height 16
paste input "Combo Família Completa"
type input "Combo Família Completa"
click at [407, 397] on input "Descrição do produto" at bounding box center [342, 402] width 261 height 16
paste input "4 X-Tudo Trdivional+ 1 batata grande + refrigerante litro."
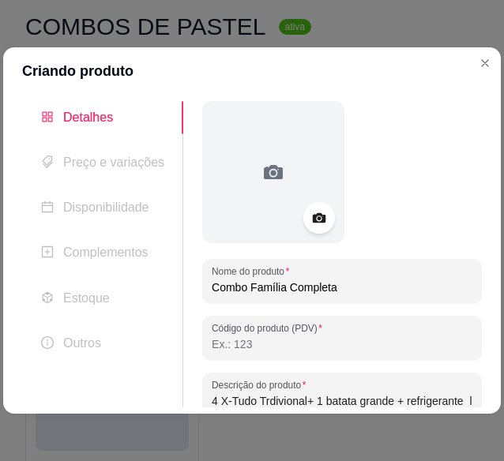
scroll to position [1, 0]
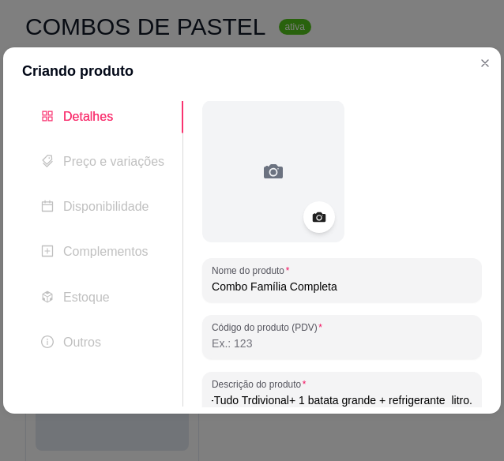
type input "4 X-Tudo Trdivional+ 1 batata grande + refrigerante litro."
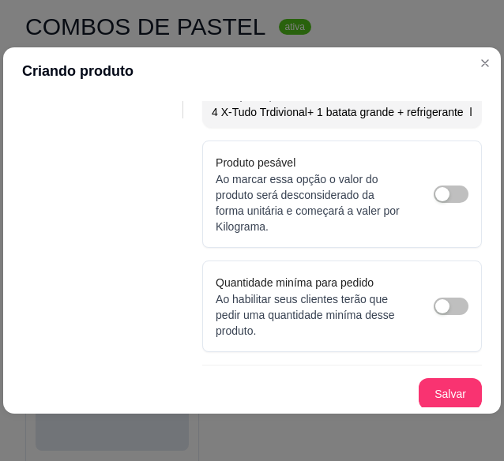
scroll to position [290, 0]
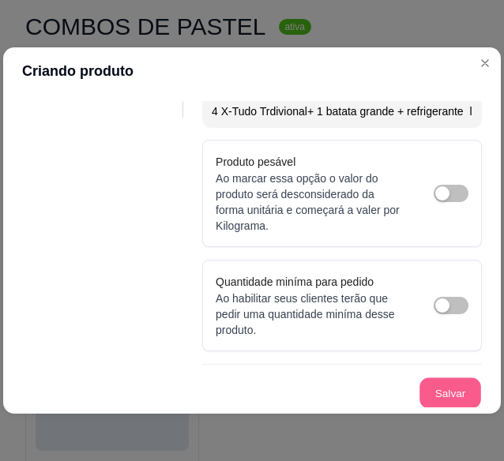
click at [446, 386] on button "Salvar" at bounding box center [451, 394] width 62 height 31
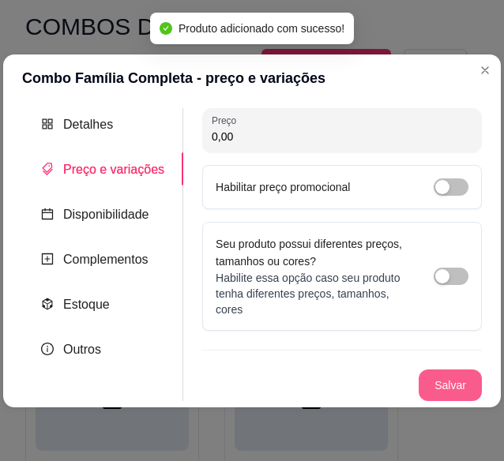
scroll to position [0, 0]
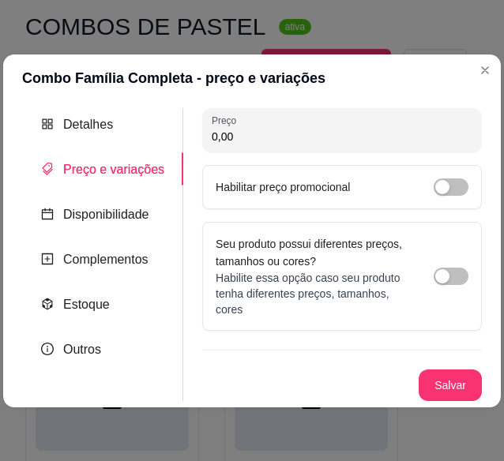
click at [380, 132] on input "0,00" at bounding box center [342, 137] width 261 height 16
type input "91,99"
click at [444, 382] on button "Salvar" at bounding box center [451, 385] width 62 height 31
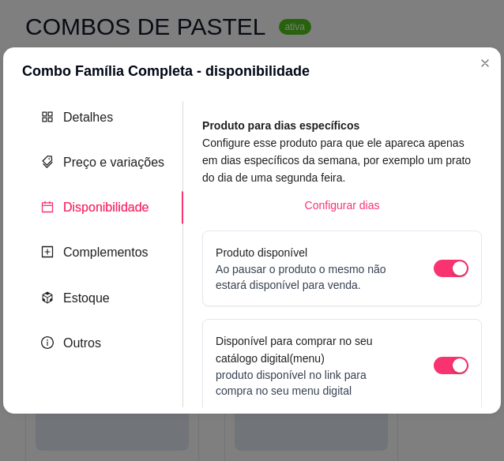
scroll to position [261, 0]
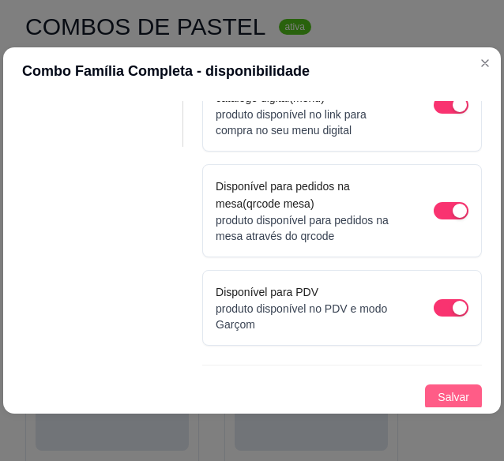
click at [438, 395] on span "Salvar" at bounding box center [454, 397] width 32 height 17
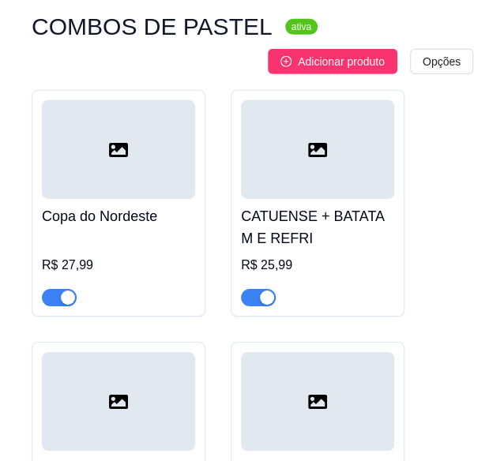
scroll to position [5573, 0]
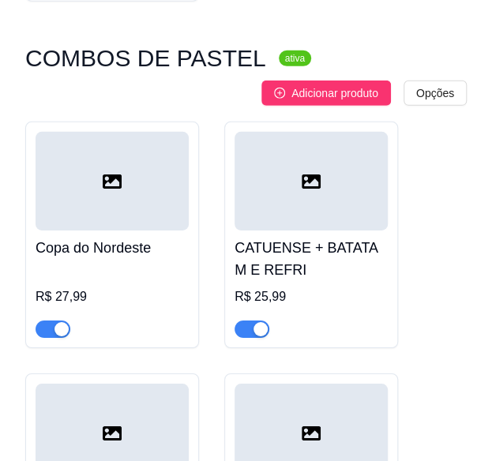
click at [360, 49] on div "COMBOS DE PASTEL ativa Adicionar produto Opções" at bounding box center [246, 77] width 442 height 57
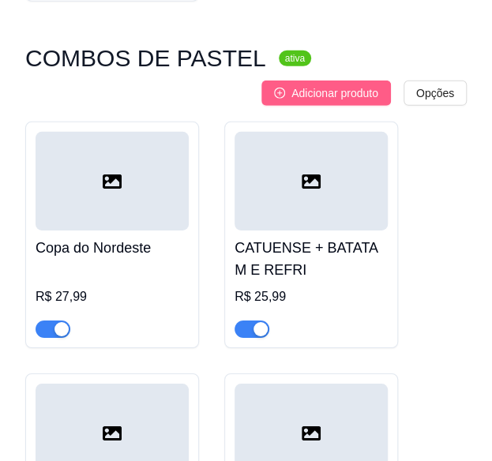
click at [356, 85] on span "Adicionar produto" at bounding box center [335, 93] width 87 height 17
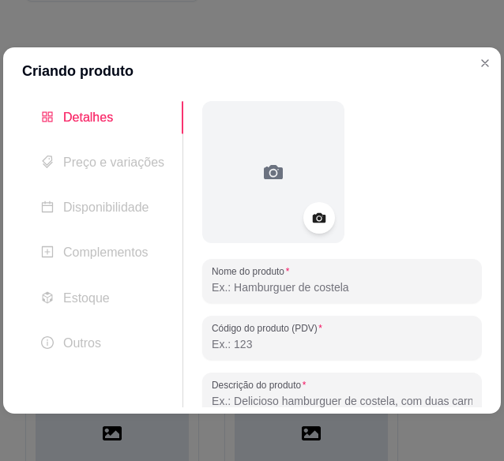
click at [284, 396] on input "Descrição do produto" at bounding box center [342, 402] width 261 height 16
paste input "2 X-Tudo Tradicional + 1 batata grande + 2 refris liro R$39.99"
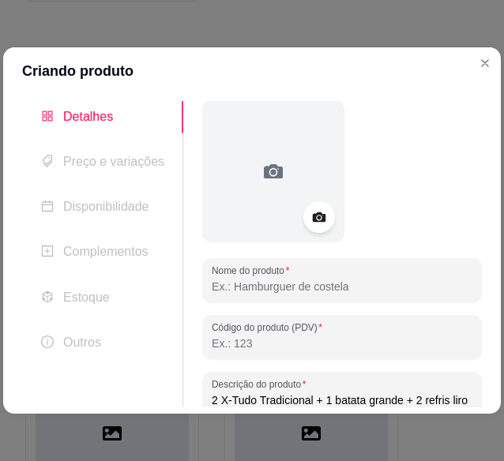
scroll to position [0, 9]
click at [446, 402] on input "2 X-Tudo Tradicional + 1 batata grande + 2 refris liro" at bounding box center [342, 401] width 261 height 16
type input "2 X-Tudo Tradicional + 1 batata grande + 2 refris litro"
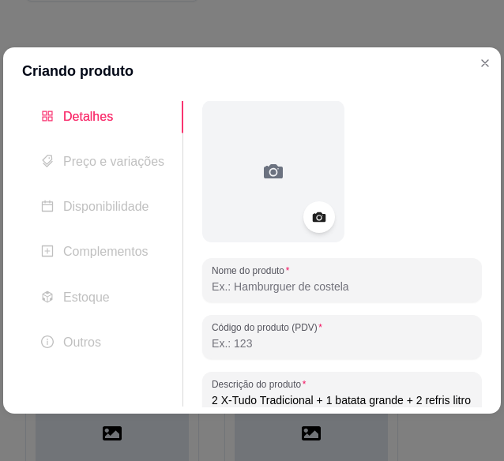
click at [384, 294] on input "Nome do produto" at bounding box center [342, 287] width 261 height 16
paste input "Combo Brasileirão"
type input "Combo Brasileirão"
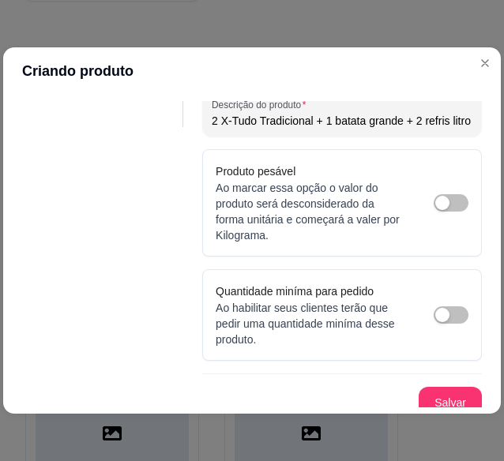
scroll to position [290, 0]
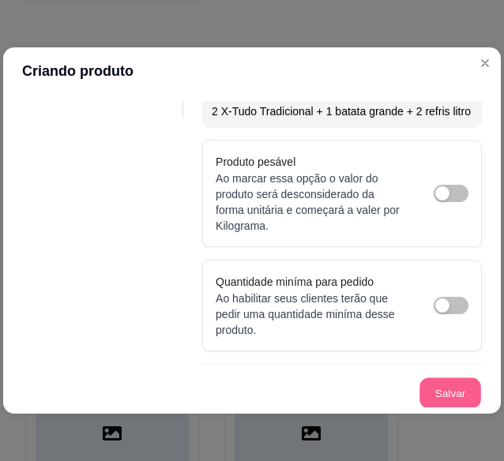
click at [424, 386] on button "Salvar" at bounding box center [451, 394] width 62 height 31
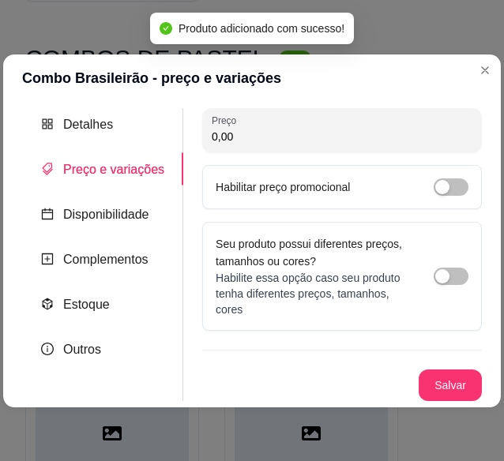
scroll to position [0, 0]
click at [319, 132] on input "0,00" at bounding box center [342, 137] width 261 height 16
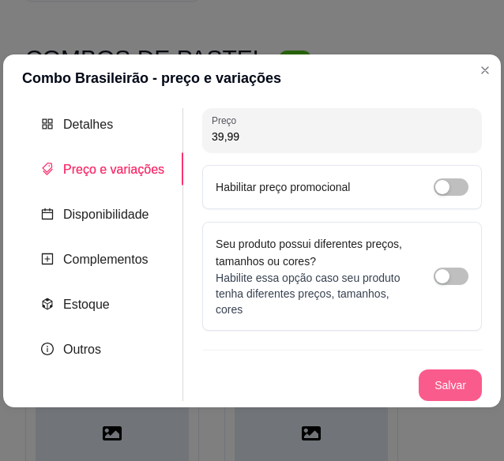
type input "39,99"
click at [465, 388] on button "Salvar" at bounding box center [451, 385] width 62 height 31
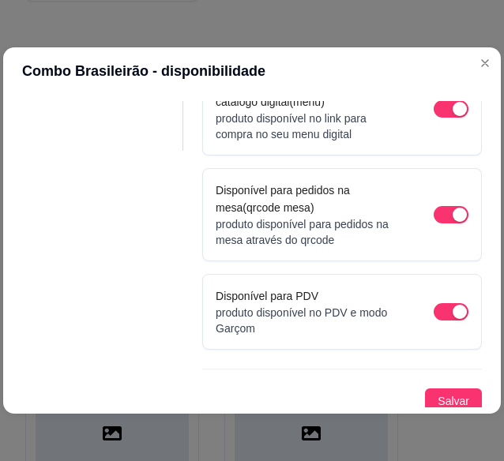
scroll to position [261, 0]
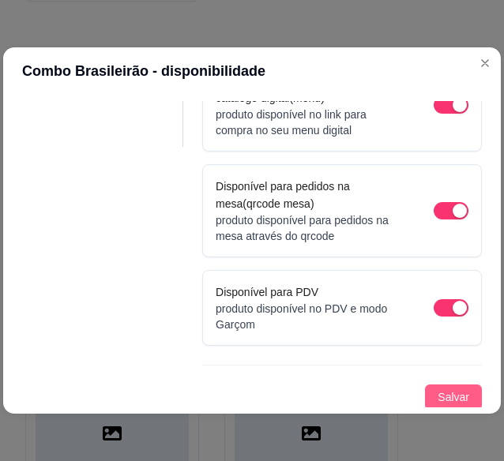
click at [439, 399] on span "Salvar" at bounding box center [454, 397] width 32 height 17
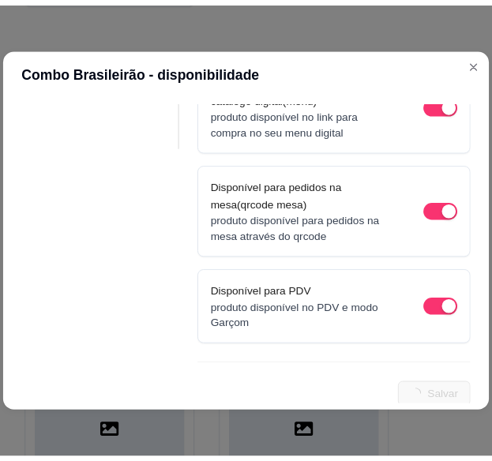
scroll to position [0, 0]
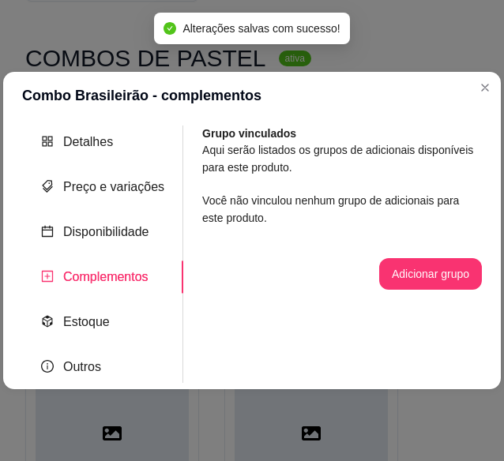
click at [488, 89] on section "Combo Brasileirão - complementos Detalhes Preço e variações Disponibilidade Com…" at bounding box center [252, 231] width 498 height 318
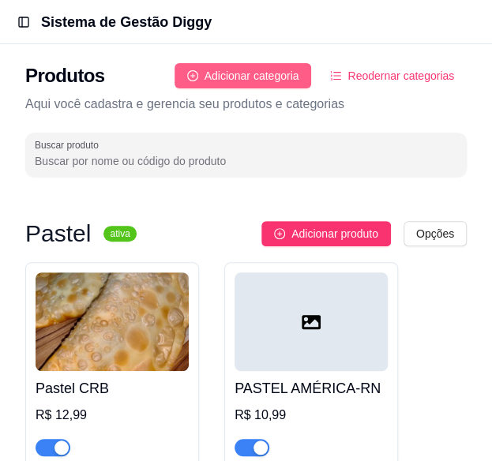
click at [269, 82] on span "Adicionar categoria" at bounding box center [252, 75] width 95 height 17
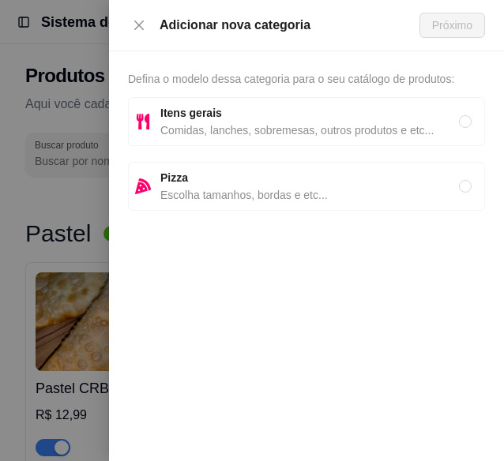
click at [268, 122] on span "Comidas, lanches, sobremesas, outros produtos e etc..." at bounding box center [309, 130] width 299 height 17
click at [258, 169] on span "Pizza" at bounding box center [309, 177] width 299 height 17
radio input "false"
radio input "true"
click at [434, 28] on span "Próximo" at bounding box center [452, 25] width 40 height 17
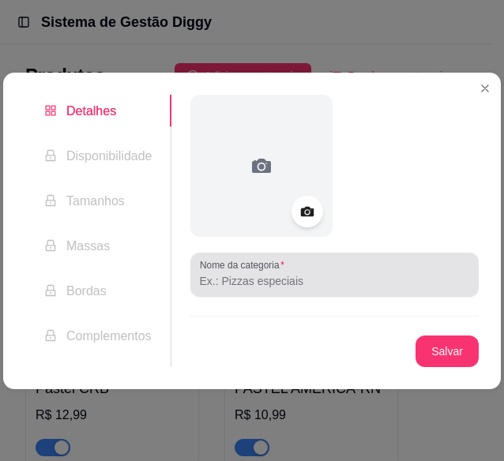
click at [288, 293] on div "Nome da categoria" at bounding box center [334, 275] width 288 height 44
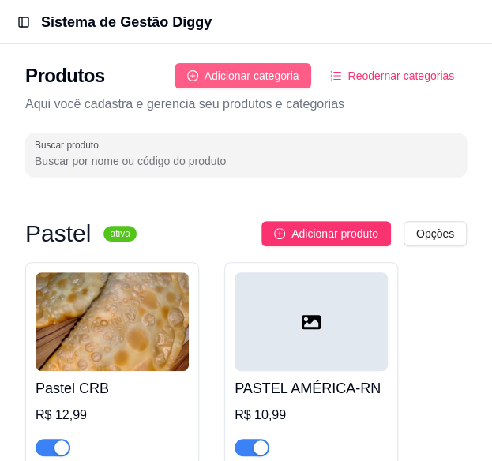
click at [288, 87] on button "Adicionar categoria" at bounding box center [243, 75] width 137 height 25
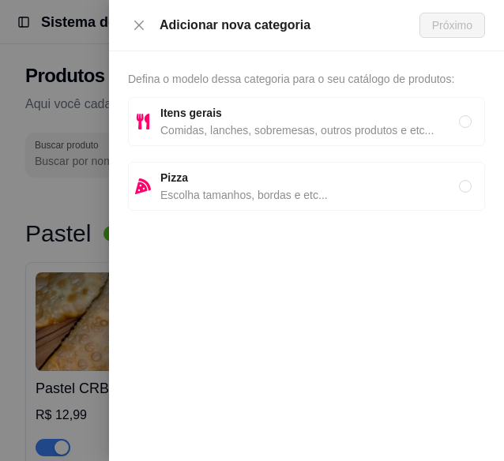
click at [291, 70] on div "Adicionar nova categoria Próximo Defina o modelo dessa categoria para o seu cat…" at bounding box center [252, 230] width 504 height 461
click at [292, 178] on span "Pizza" at bounding box center [309, 177] width 299 height 17
radio input "true"
click at [438, 23] on span "Próximo" at bounding box center [452, 25] width 40 height 17
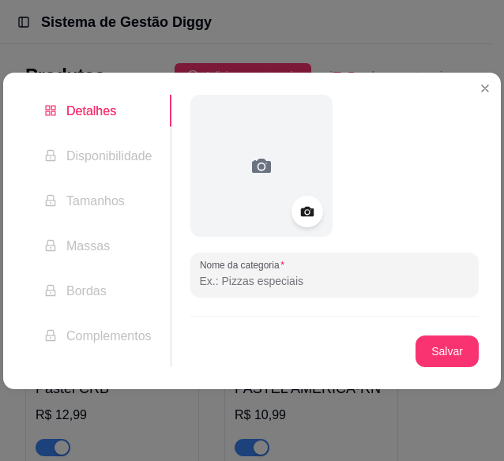
click at [331, 279] on input "Nome da categoria" at bounding box center [334, 281] width 269 height 16
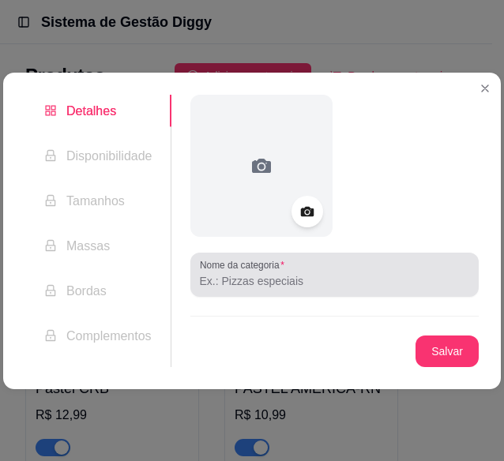
click at [316, 282] on input "Nome da categoria" at bounding box center [334, 281] width 269 height 16
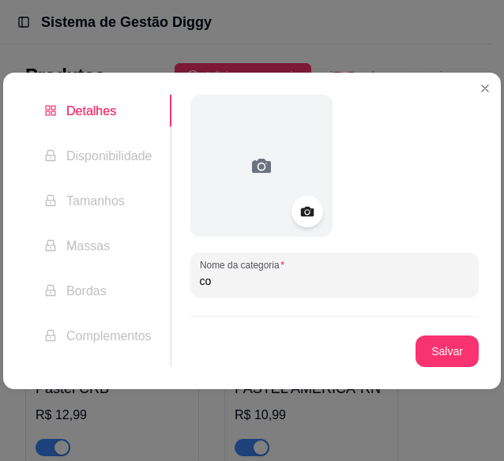
type input "c"
type input "COMBO DE PIZZA"
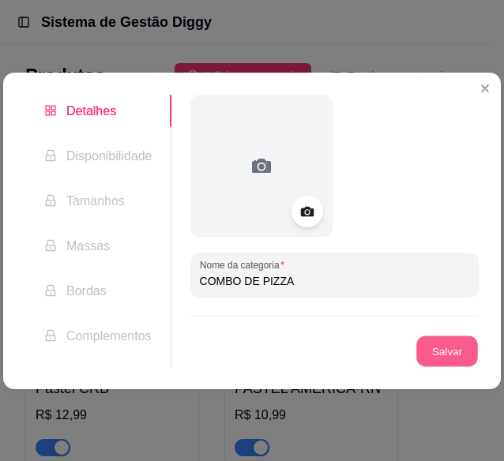
click at [460, 349] on button "Salvar" at bounding box center [447, 351] width 62 height 31
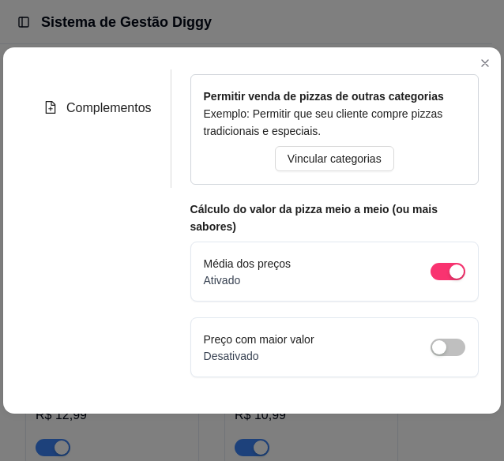
scroll to position [251, 0]
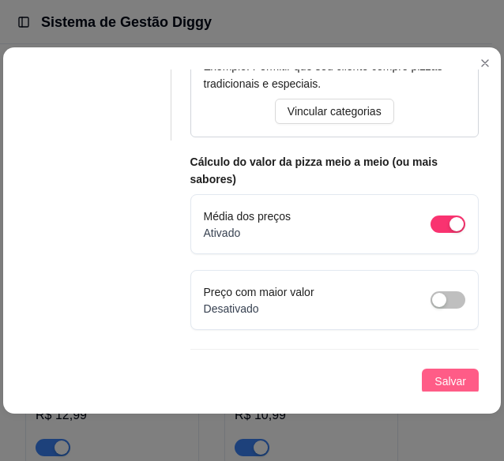
click at [435, 386] on span "Salvar" at bounding box center [451, 381] width 32 height 17
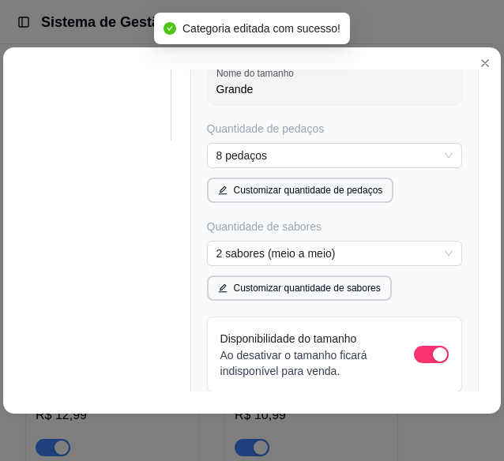
scroll to position [220, 0]
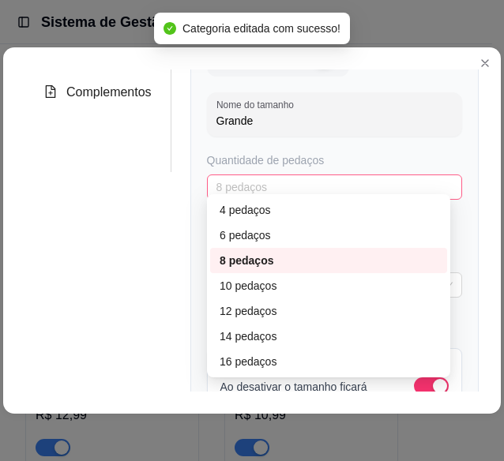
click at [431, 199] on span "8 pedaços" at bounding box center [335, 187] width 236 height 24
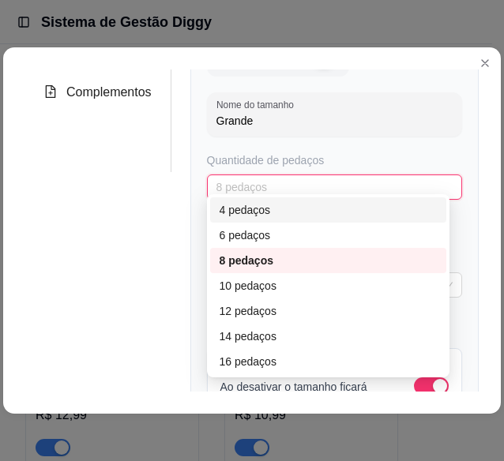
click at [426, 219] on div "4 pedaços" at bounding box center [329, 209] width 218 height 17
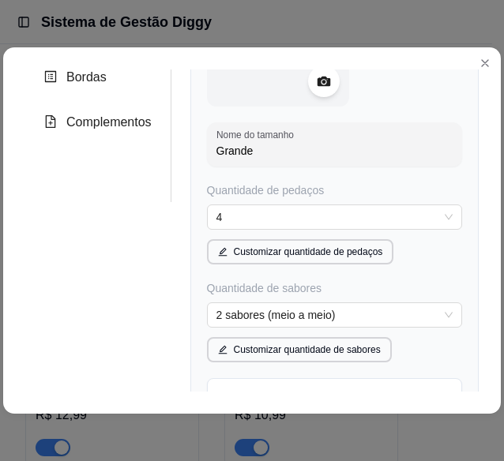
scroll to position [194, 0]
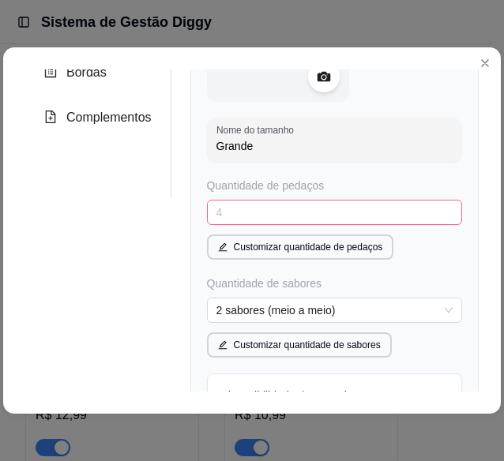
click at [424, 225] on div "4 4 6 4 pedaços 6 pedaços 8 pedaços 10 pedaços 12 pedaços 14 pedaços 16 pedaços" at bounding box center [334, 212] width 255 height 25
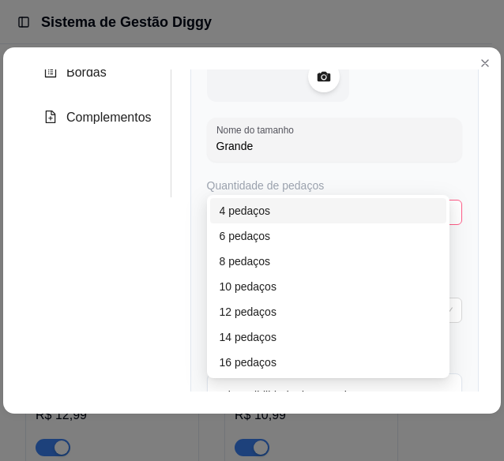
scroll to position [195, 0]
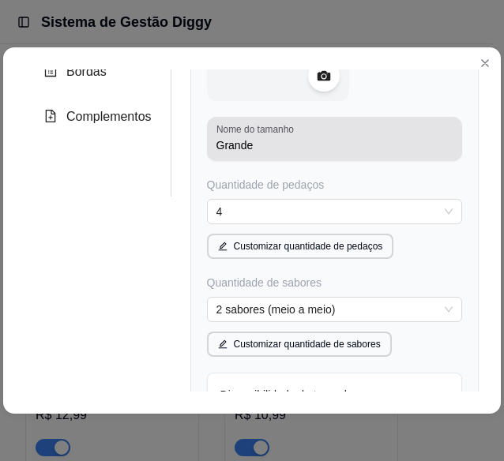
click at [409, 161] on div "Nome do tamanho Grande" at bounding box center [334, 139] width 255 height 44
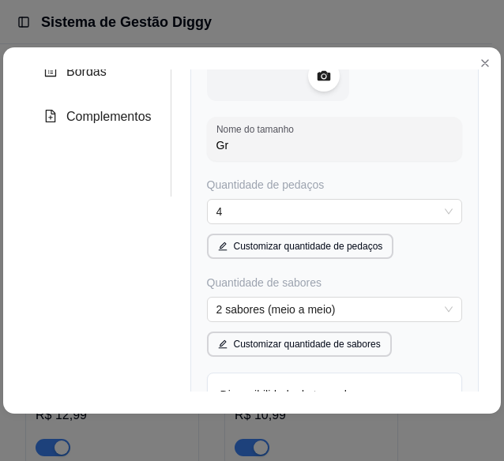
type input "G"
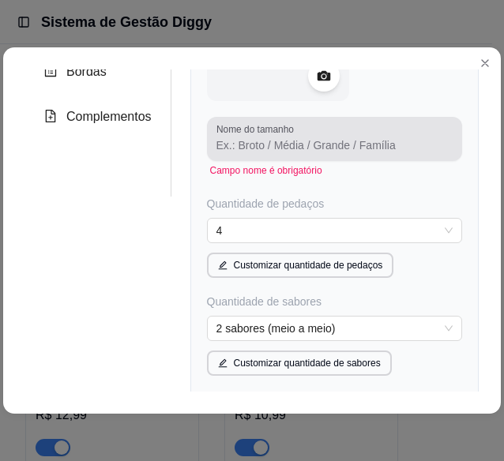
click at [400, 150] on div at bounding box center [335, 139] width 236 height 32
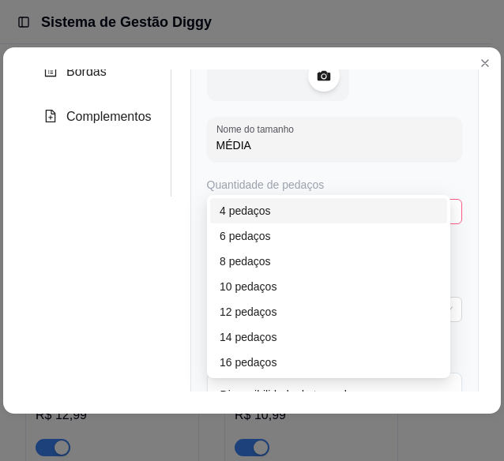
click at [379, 224] on div "4 4 6 4 pedaços 6 pedaços 8 pedaços 10 pedaços 12 pedaços 14 pedaços 16 pedaços" at bounding box center [334, 211] width 255 height 25
type input "MÉDIA"
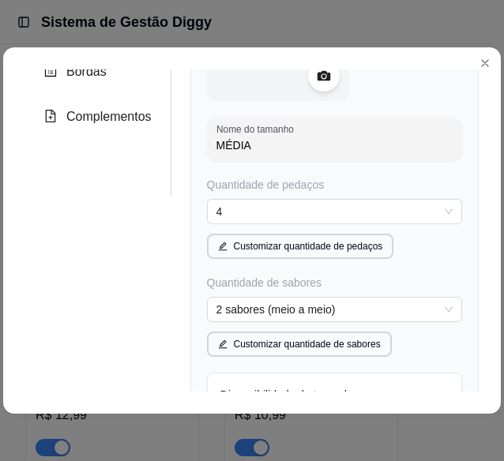
click at [457, 217] on div "Nome do tamanho MÉDIA Quantidade de pedaços 4 4 6 4 pedaços 6 pedaços 8 pedaços…" at bounding box center [334, 230] width 288 height 577
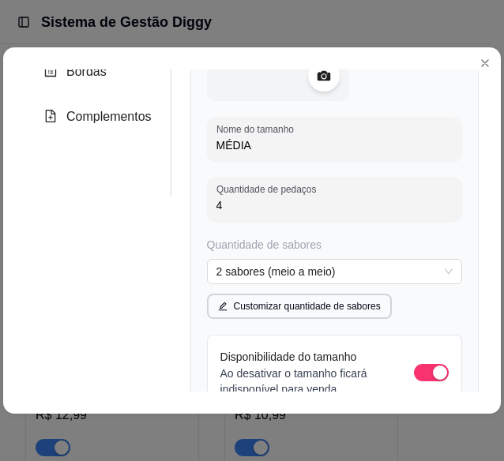
click at [282, 213] on input "4" at bounding box center [335, 206] width 236 height 16
type input "3"
click at [392, 213] on input "3" at bounding box center [335, 206] width 236 height 16
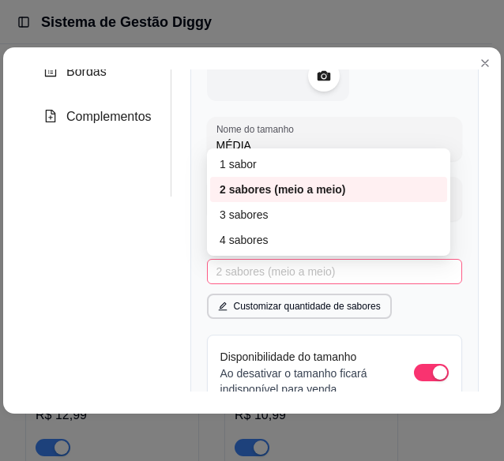
click at [404, 284] on span "2 sabores (meio a meio)" at bounding box center [335, 272] width 236 height 24
type input "9"
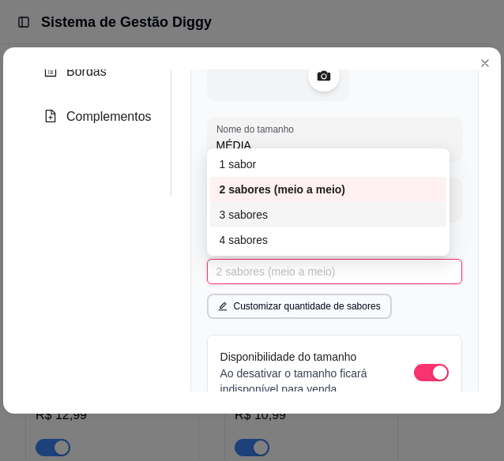
click at [379, 224] on div "3 sabores" at bounding box center [329, 214] width 218 height 17
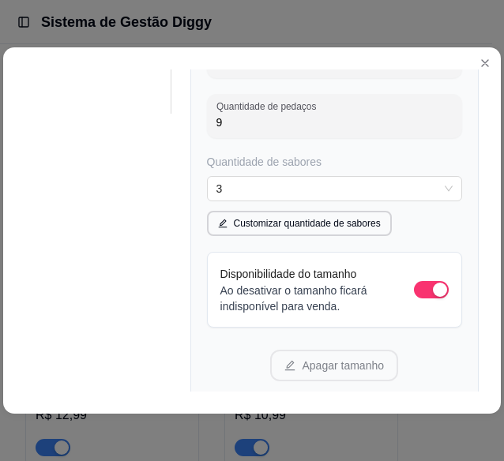
scroll to position [405, 0]
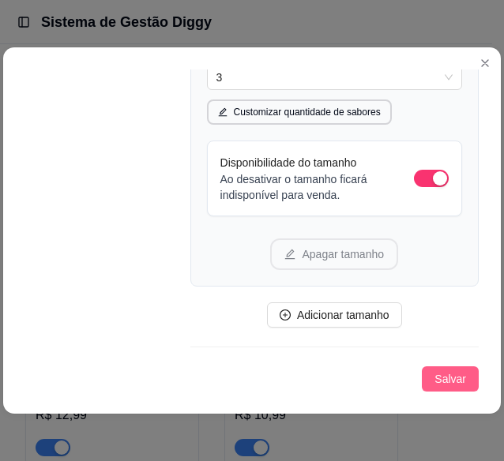
click at [444, 385] on span "Salvar" at bounding box center [451, 379] width 32 height 17
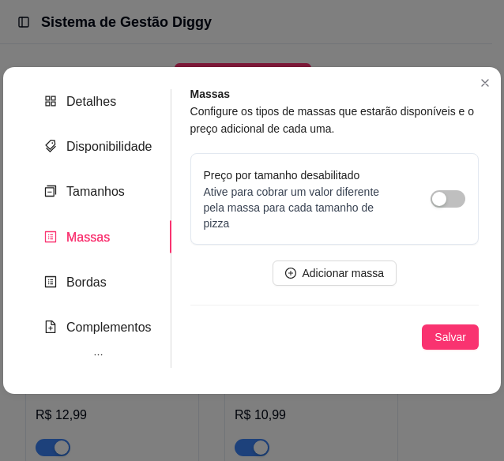
scroll to position [0, 0]
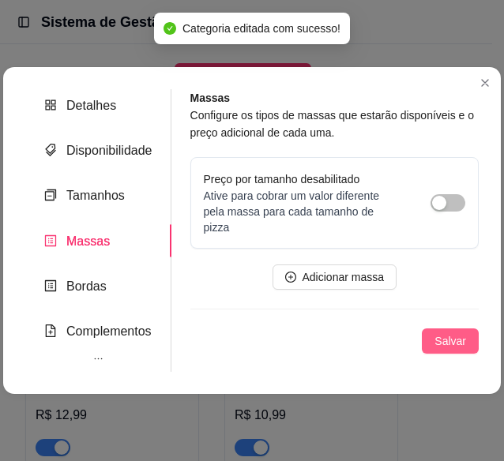
click at [443, 330] on button "Salvar" at bounding box center [450, 341] width 57 height 25
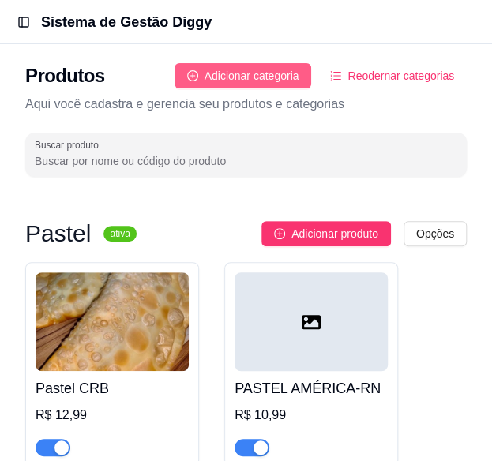
click at [250, 79] on span "Adicionar categoria" at bounding box center [252, 75] width 95 height 17
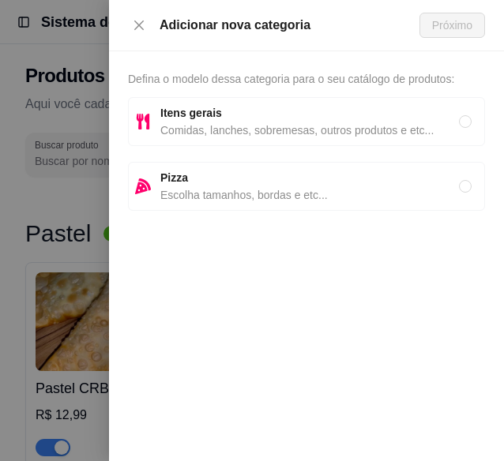
click at [250, 125] on span "Comidas, lanches, sobremesas, outros produtos e etc..." at bounding box center [309, 130] width 299 height 17
radio input "true"
click at [445, 31] on span "Próximo" at bounding box center [452, 25] width 40 height 17
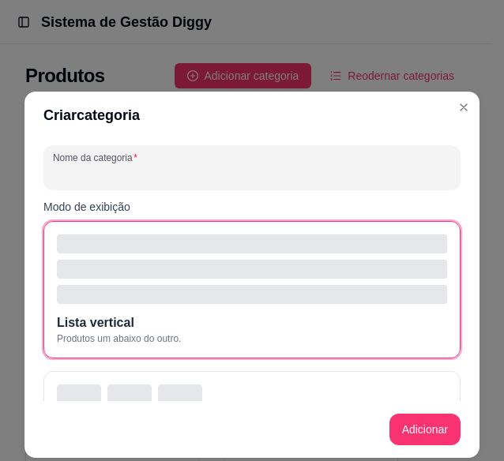
click at [246, 176] on input "Nome da categoria" at bounding box center [252, 174] width 398 height 16
click at [478, 252] on div "Criar categoria Nome da categoria COMBO DE PIZZA Modo de exibição Lista vertica…" at bounding box center [252, 230] width 504 height 461
type input "COMBO DE PIZZA"
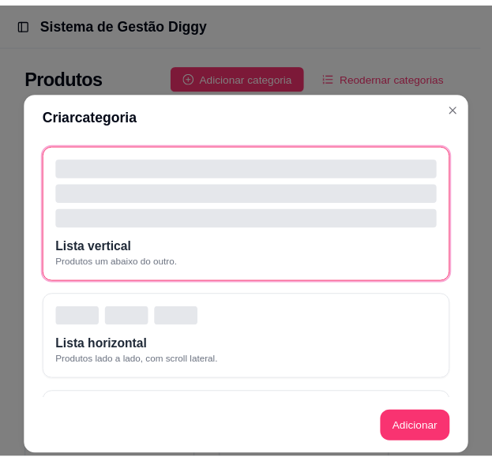
scroll to position [285, 0]
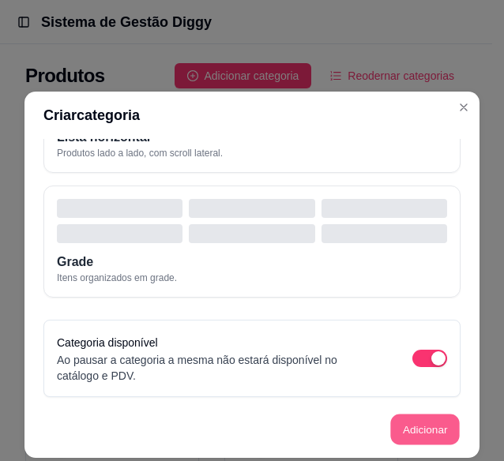
click at [439, 429] on button "Adicionar" at bounding box center [425, 430] width 70 height 31
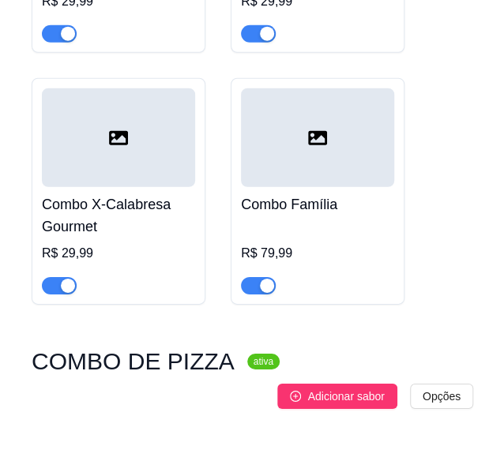
scroll to position [7055, 0]
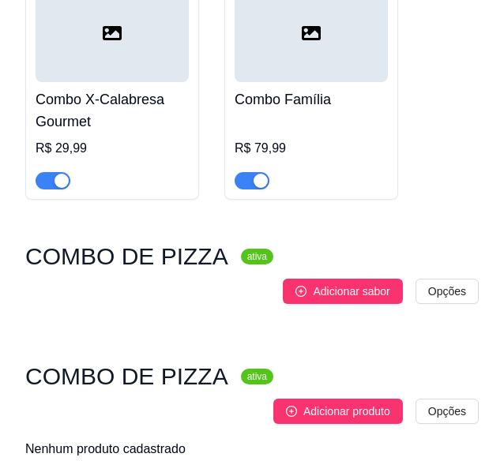
scroll to position [6992, 0]
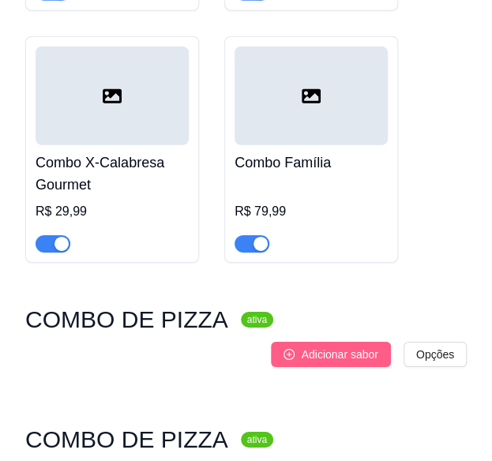
click at [324, 346] on span "Adicionar sabor" at bounding box center [339, 354] width 77 height 17
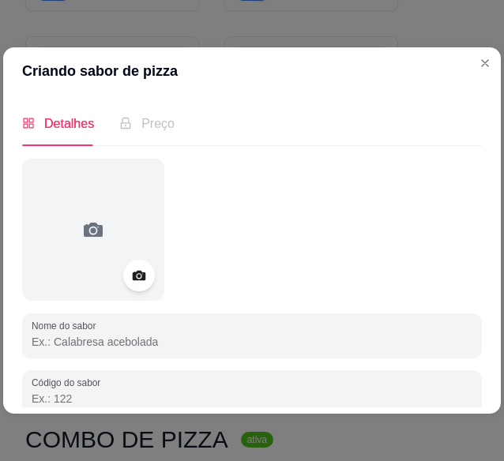
click at [405, 341] on input "Nome do sabor" at bounding box center [252, 342] width 441 height 16
type input "COMBO DE PIZZA"
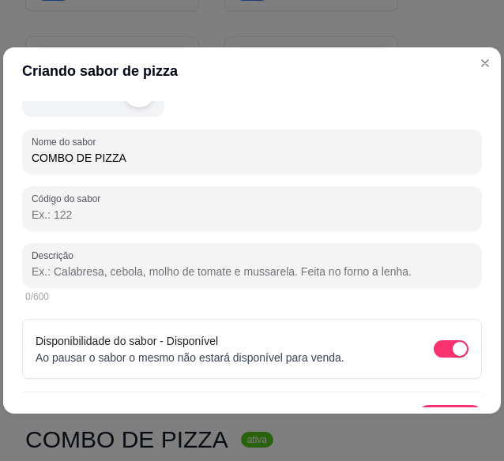
scroll to position [190, 0]
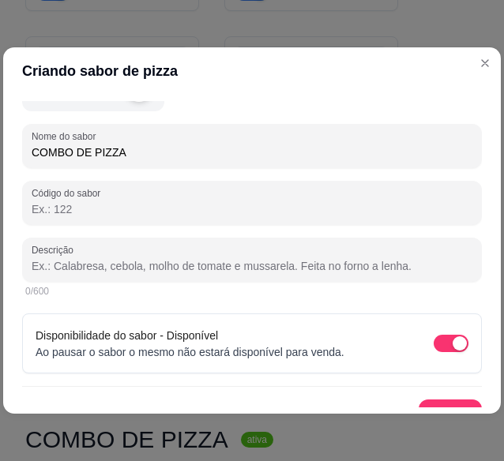
click at [407, 262] on input "Descrição" at bounding box center [252, 266] width 441 height 16
paste input "1 pizza grande + refri 1 litro R$49,00"
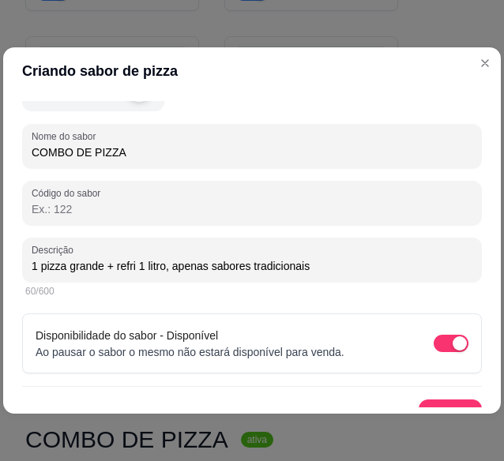
click at [174, 266] on input "1 pizza grande + refri 1 litro, apenas sabores tradicionais" at bounding box center [252, 266] width 441 height 16
click at [322, 270] on input "1 pizza grande + refri 1 litro, (apenas sabores tradicionais" at bounding box center [252, 266] width 441 height 16
type input "1 pizza grande + refri 1 litro, (apenas sabores tradicionais )"
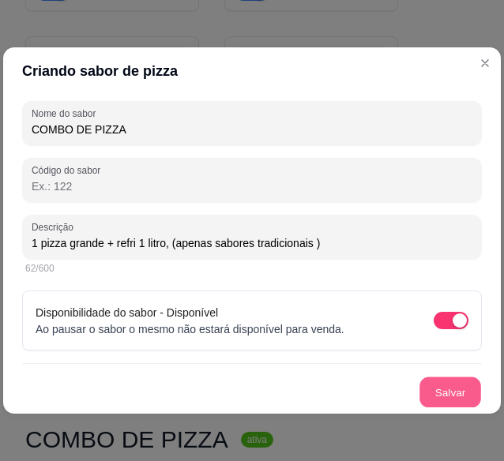
click at [440, 390] on button "Salvar" at bounding box center [451, 393] width 62 height 31
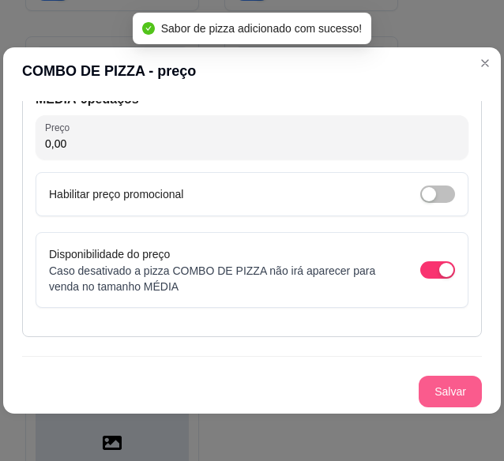
scroll to position [93, 0]
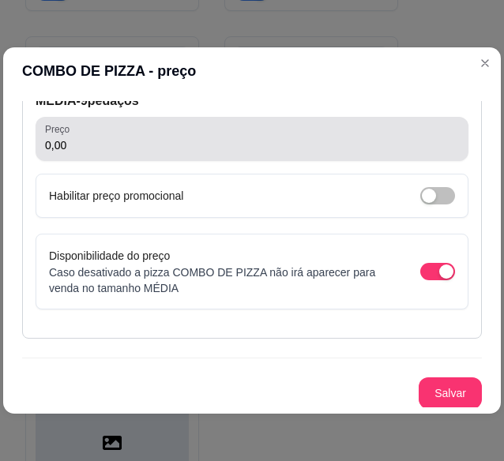
click at [397, 146] on input "0,00" at bounding box center [252, 145] width 414 height 16
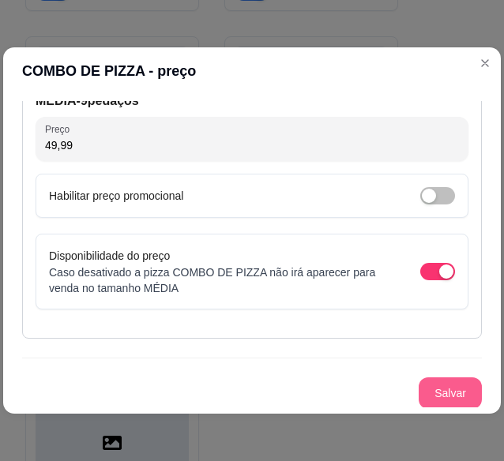
type input "49,99"
click at [454, 404] on button "Salvar" at bounding box center [451, 394] width 62 height 31
click at [438, 401] on button "Salvar" at bounding box center [450, 394] width 63 height 32
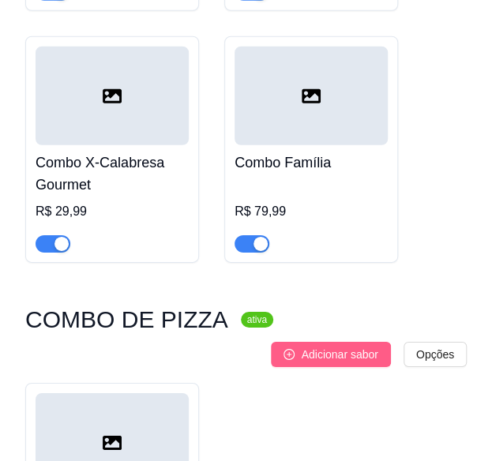
click at [361, 346] on span "Adicionar sabor" at bounding box center [339, 354] width 77 height 17
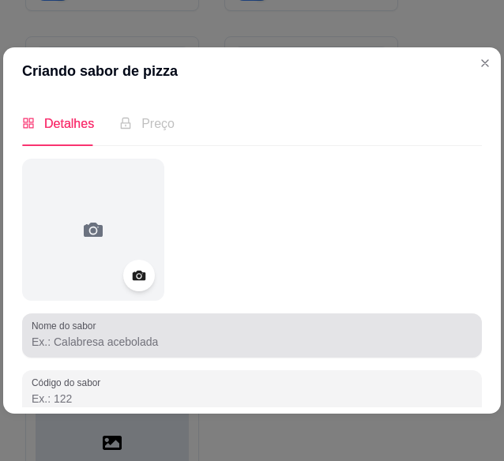
click at [283, 331] on div at bounding box center [252, 336] width 441 height 32
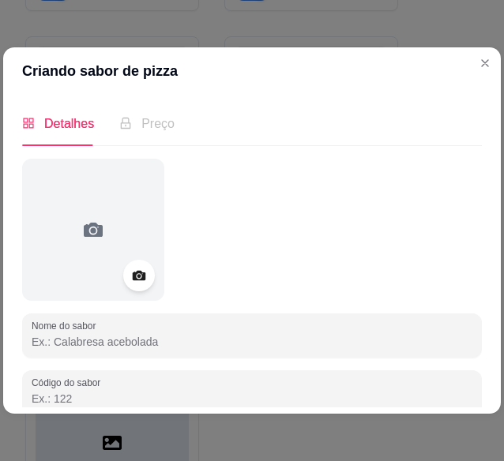
type input "c"
type input "B"
type input "COMBO DE PIZZA BAVI"
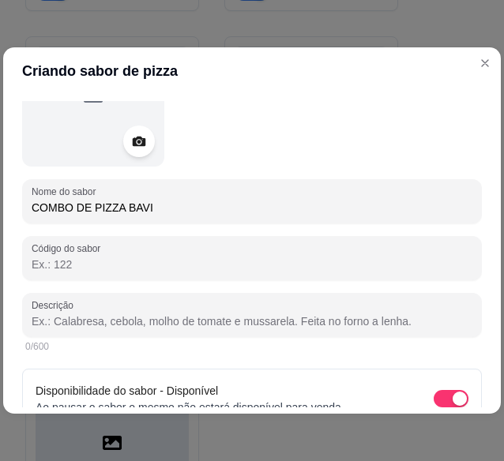
scroll to position [131, 0]
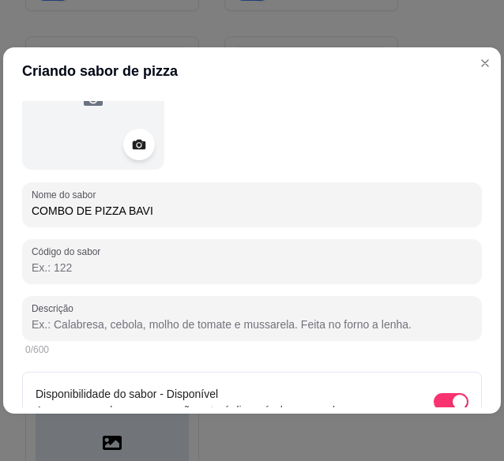
click at [356, 325] on input "Descrição" at bounding box center [252, 325] width 441 height 16
paste input "2 pizzas grandes + refri 2 litros + batata grande R$60,00"
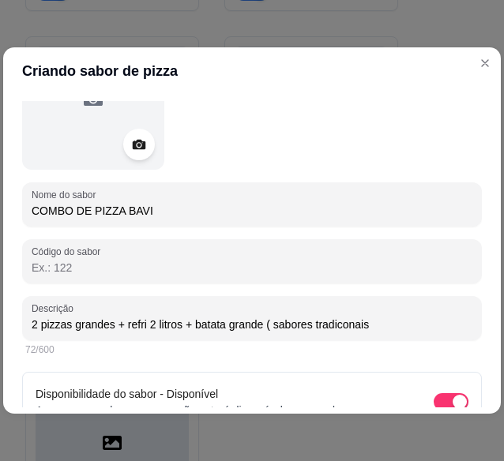
click at [349, 323] on input "2 pizzas grandes + refri 2 litros + batata grande ( sabores tradiconais" at bounding box center [252, 325] width 441 height 16
type input "2 pizzas grandes + refri 2 litros + batata grande ( sabores tradicionais)"
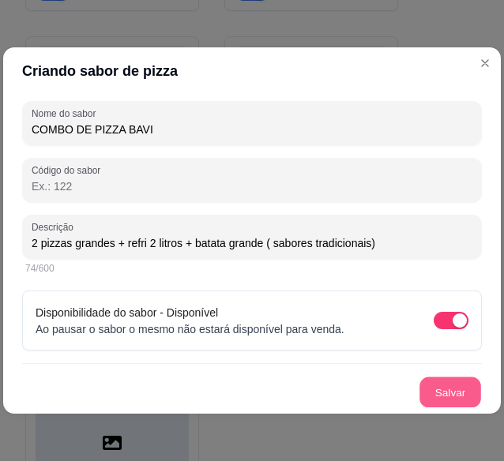
click at [458, 390] on button "Salvar" at bounding box center [451, 393] width 62 height 31
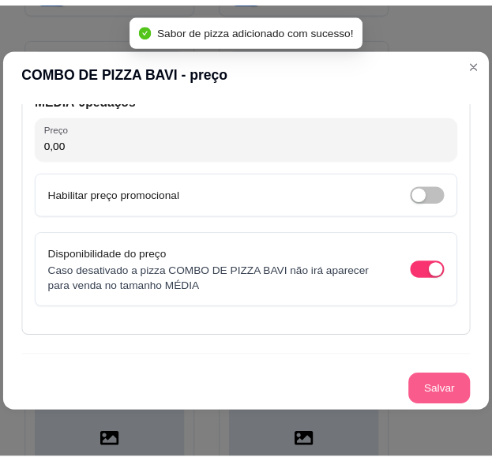
scroll to position [93, 0]
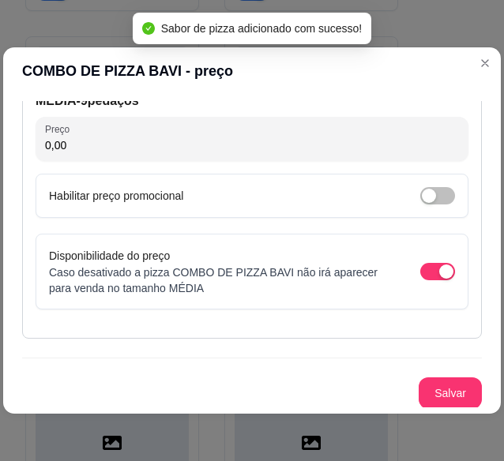
click at [259, 145] on input "0,00" at bounding box center [252, 145] width 414 height 16
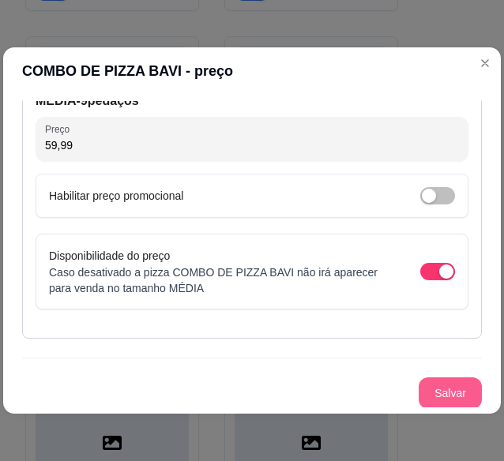
type input "59,99"
click at [444, 399] on button "Salvar" at bounding box center [451, 394] width 62 height 31
click at [460, 396] on button "Salvar" at bounding box center [451, 394] width 62 height 31
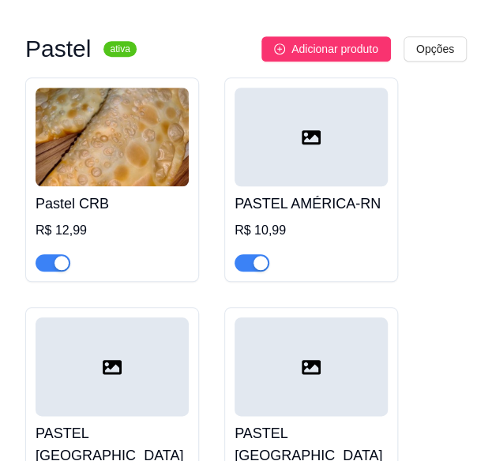
scroll to position [0, 0]
